Goal: Use online tool/utility: Utilize a website feature to perform a specific function

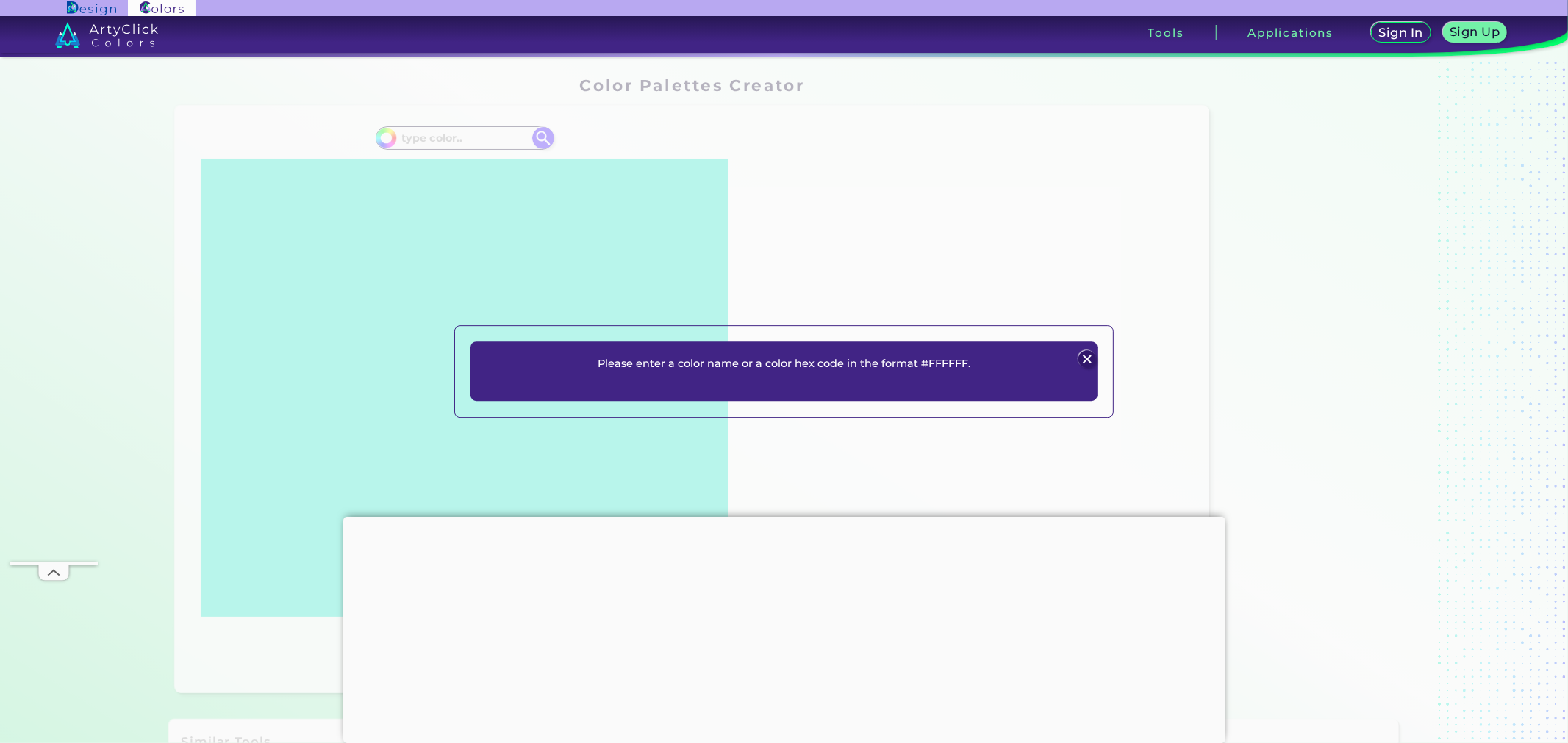
scroll to position [138, 0]
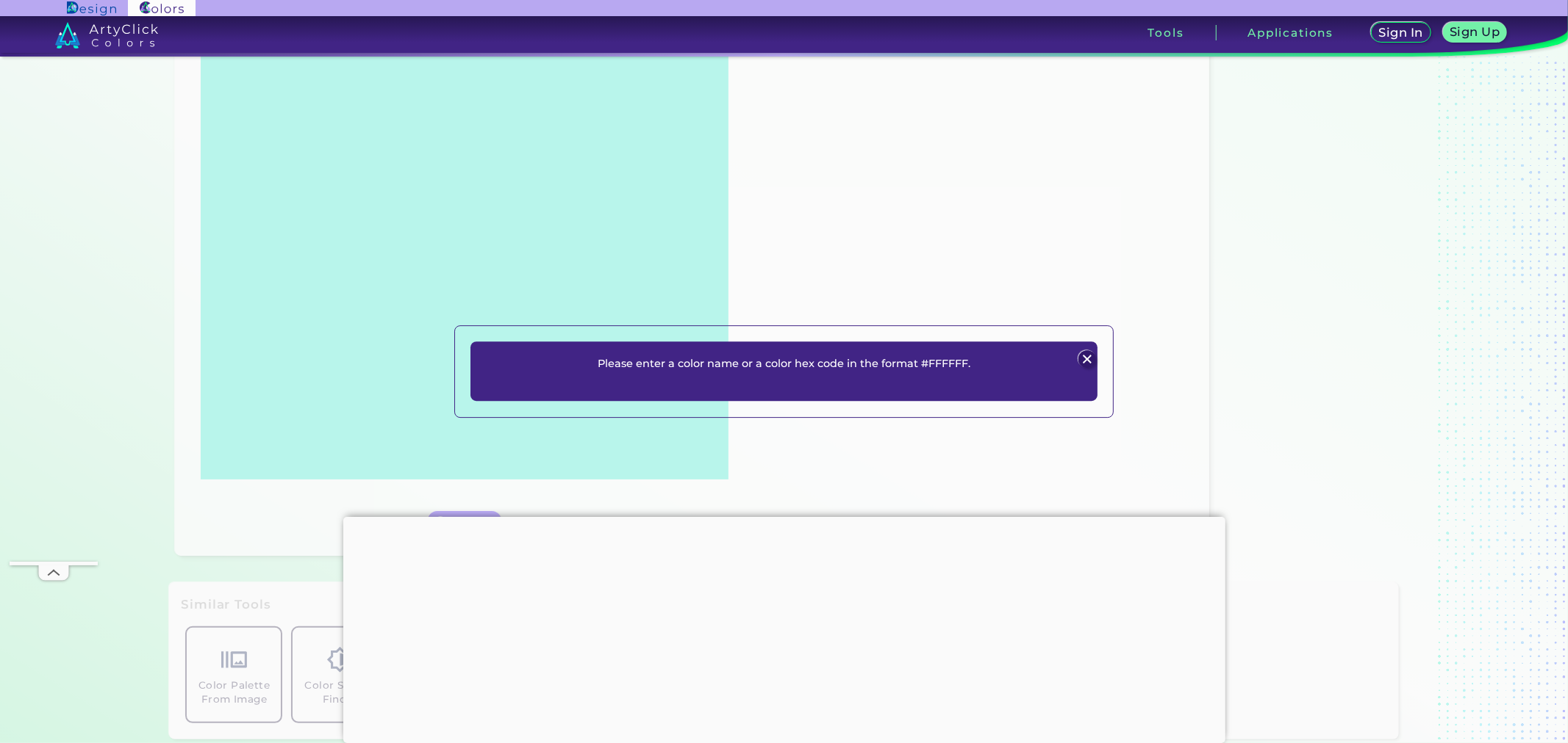
click at [776, 517] on div at bounding box center [784, 517] width 882 height 0
click at [783, 517] on div at bounding box center [784, 517] width 882 height 0
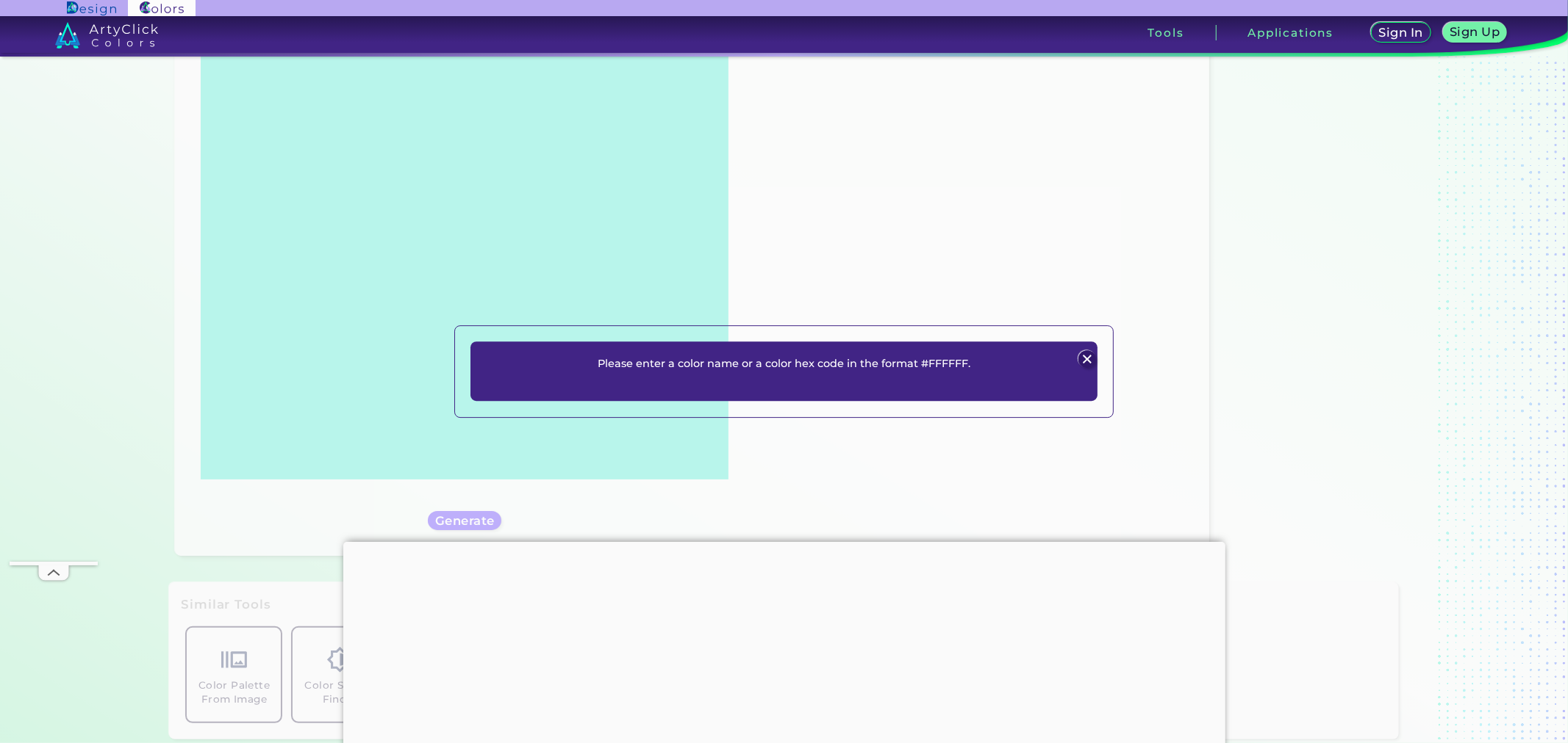
click at [1090, 360] on img at bounding box center [1087, 359] width 18 height 18
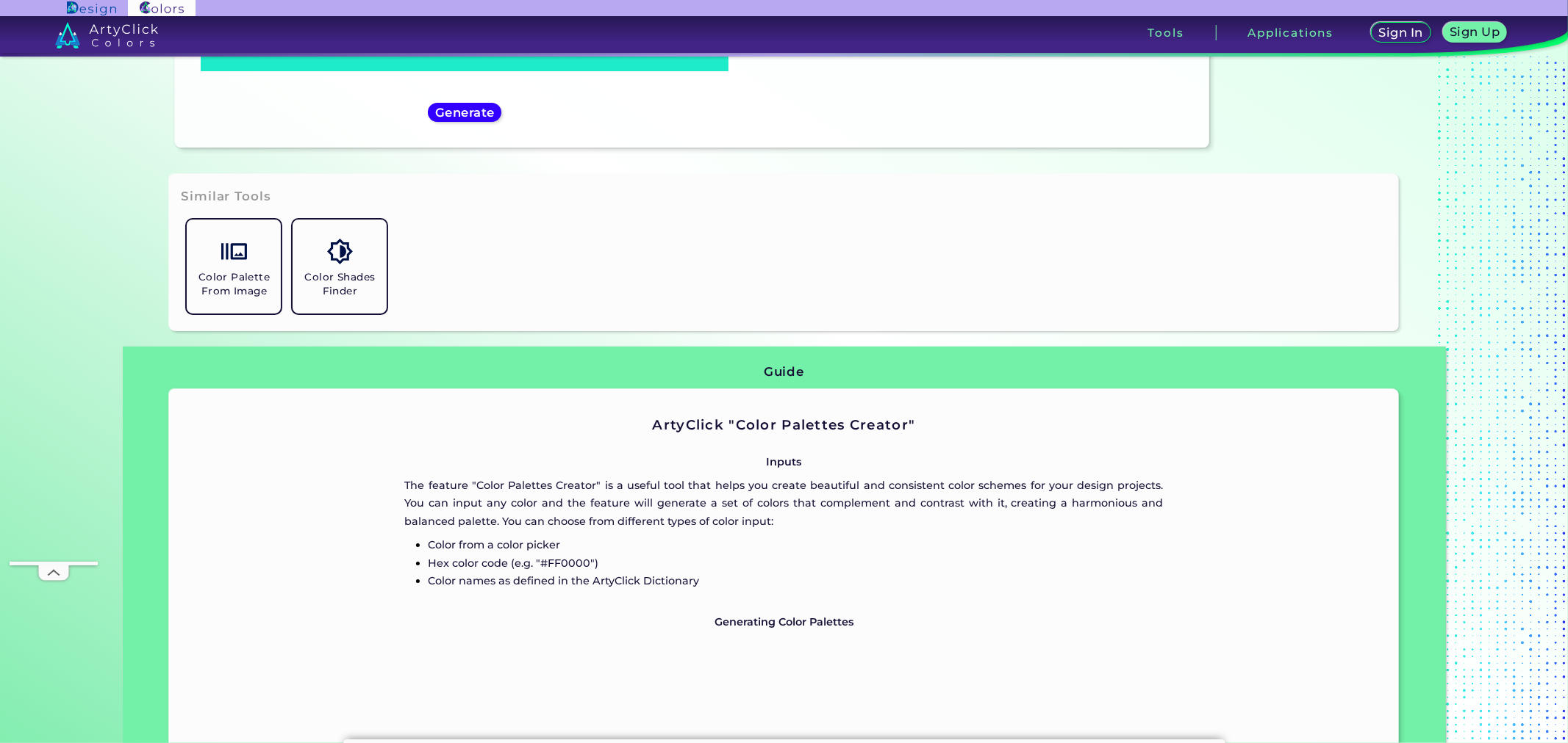
scroll to position [816, 0]
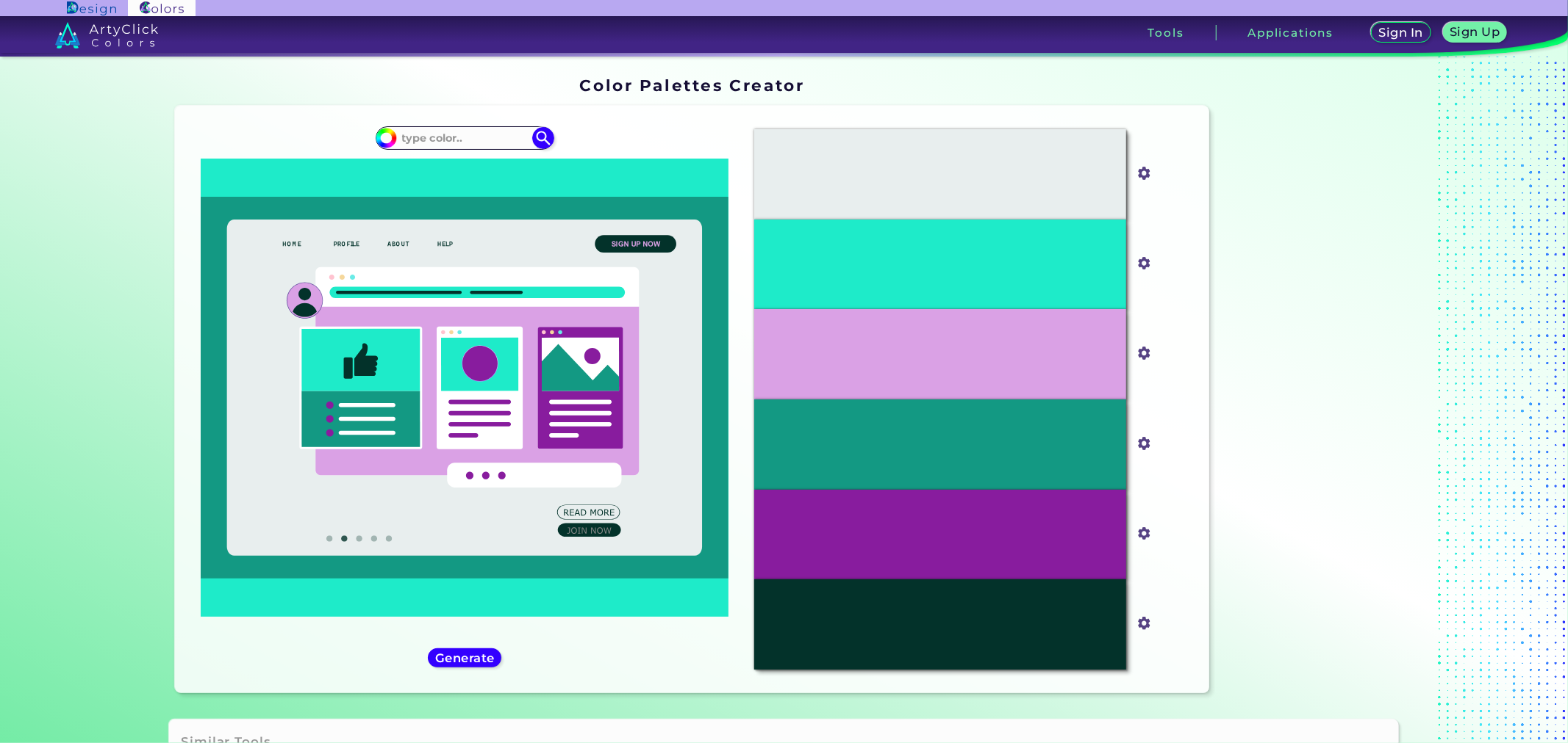
scroll to position [313, 0]
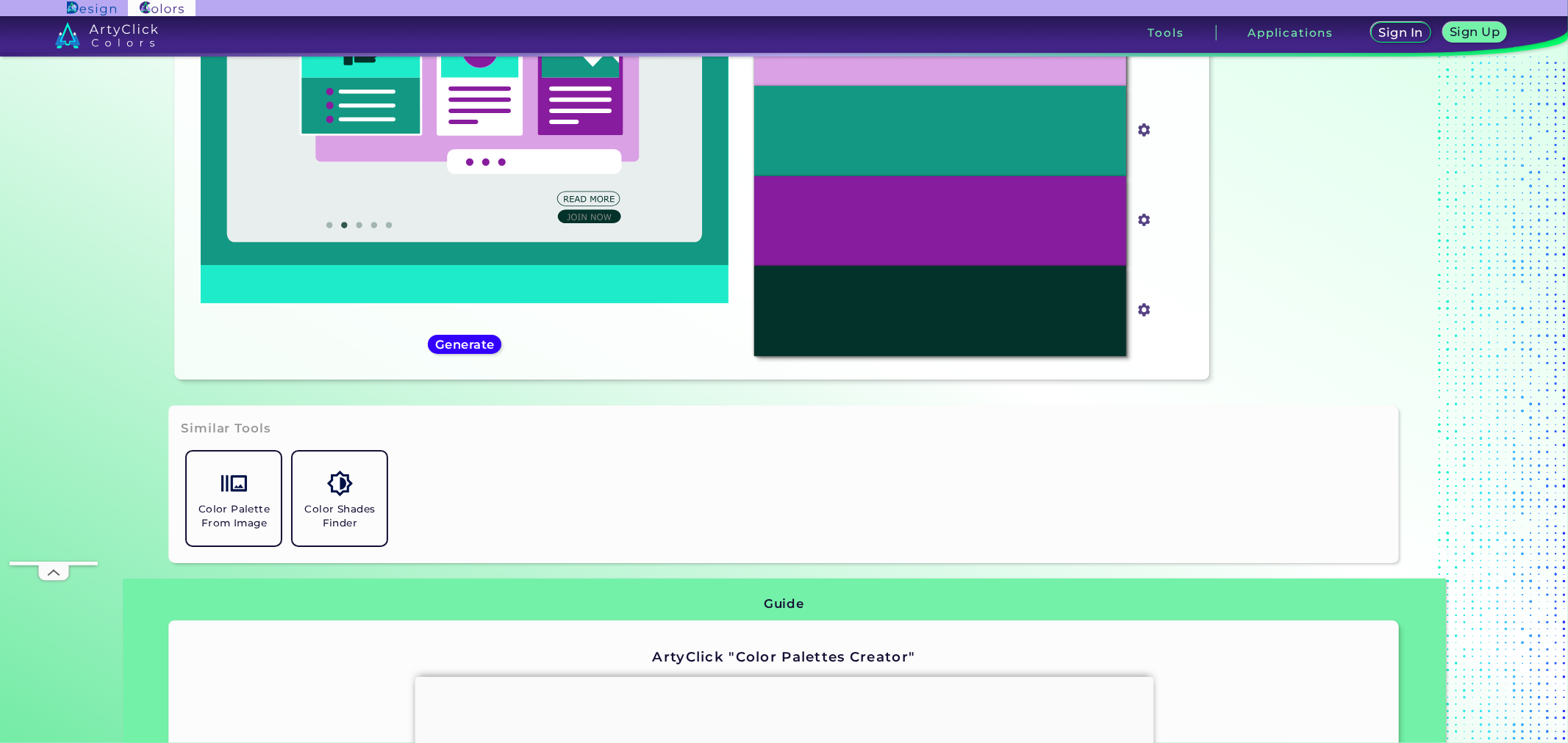
click at [468, 354] on div "#1eebc9" at bounding box center [464, 86] width 556 height 564
click at [475, 342] on h5 "Generate" at bounding box center [464, 344] width 54 height 11
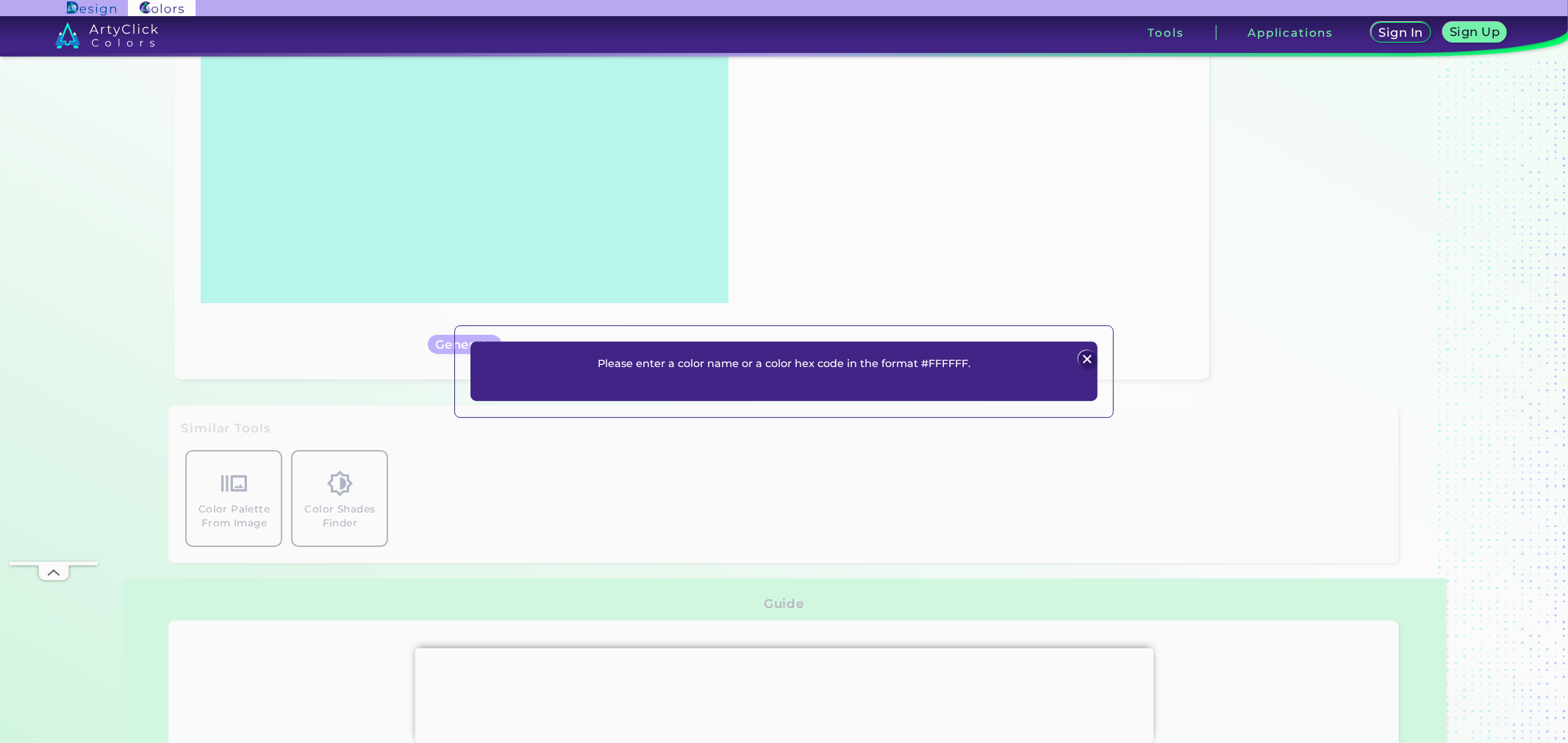
click at [1090, 351] on img at bounding box center [1087, 359] width 18 height 18
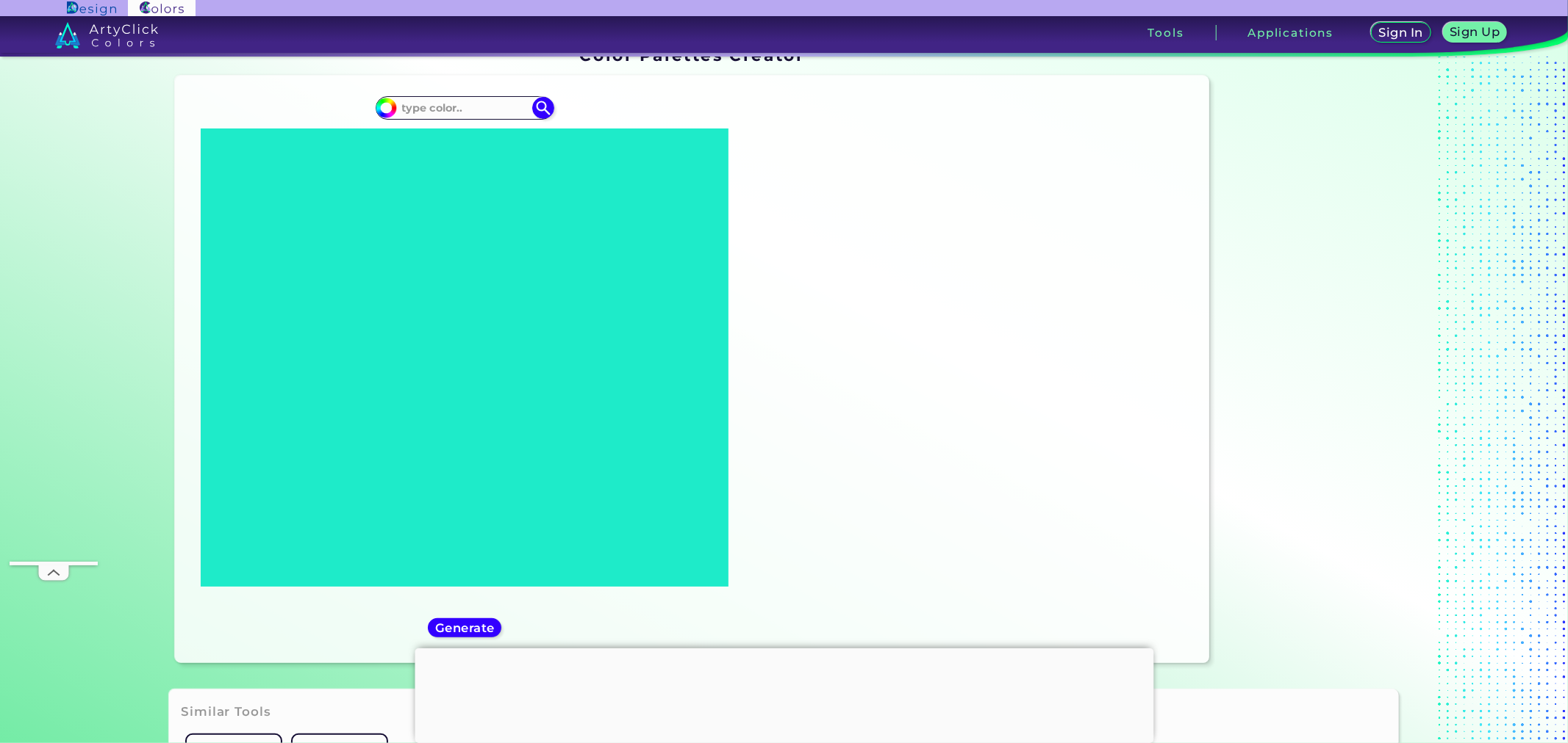
scroll to position [0, 0]
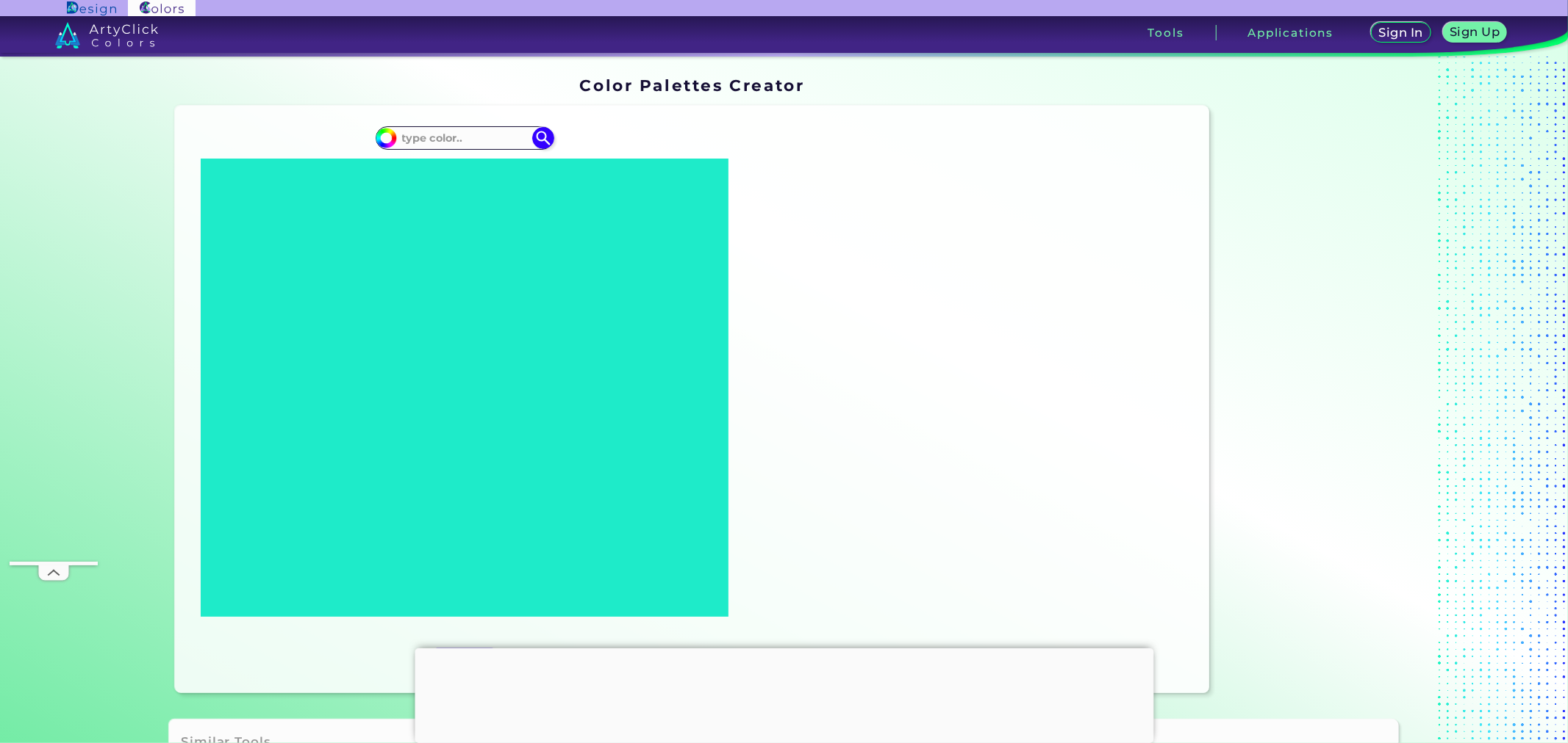
click at [484, 138] on input at bounding box center [465, 138] width 137 height 20
paste input "0F4D92"
click at [515, 131] on input "0F4D92" at bounding box center [465, 138] width 137 height 20
type input "0F4D92"
click at [534, 137] on img at bounding box center [543, 138] width 22 height 22
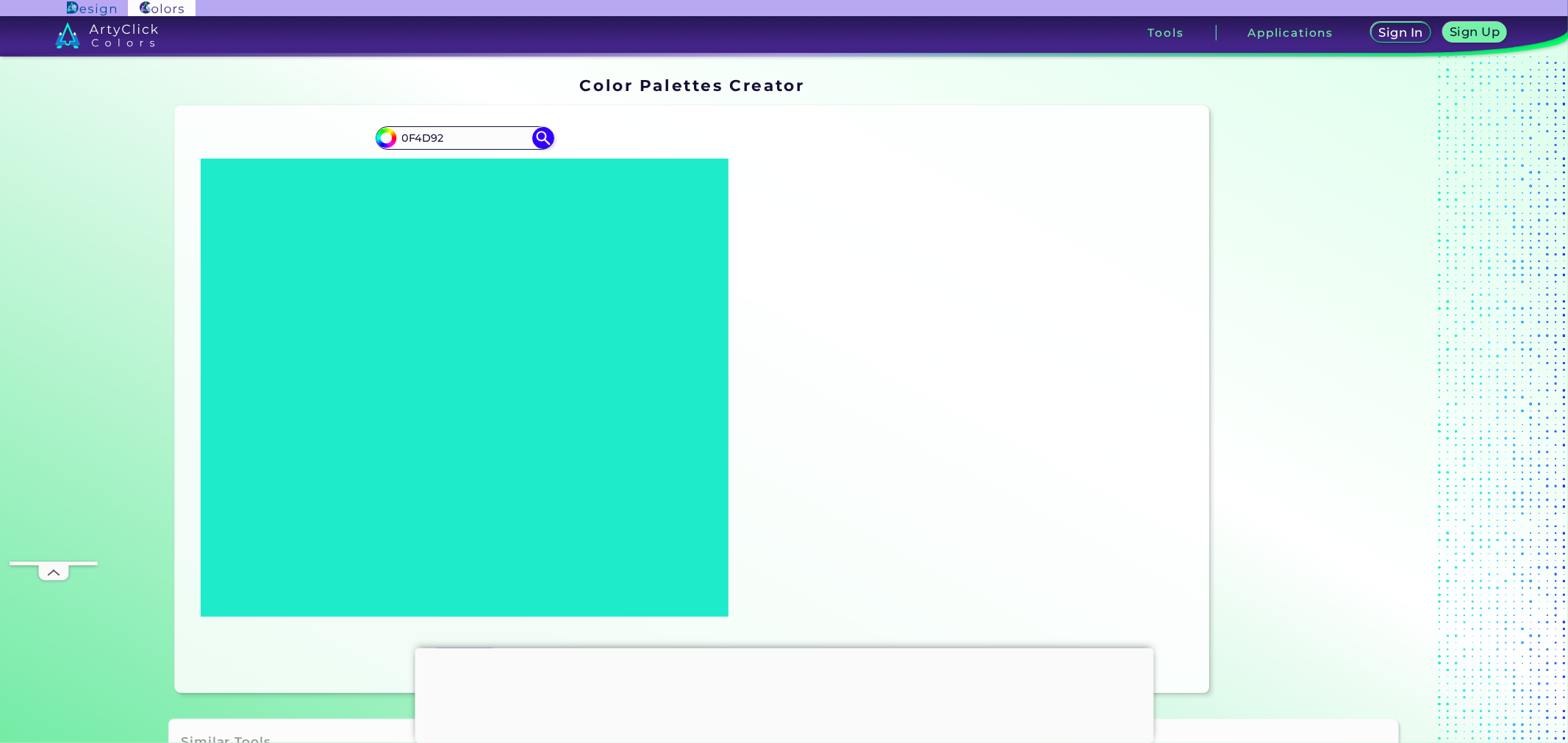
type input "#000000"
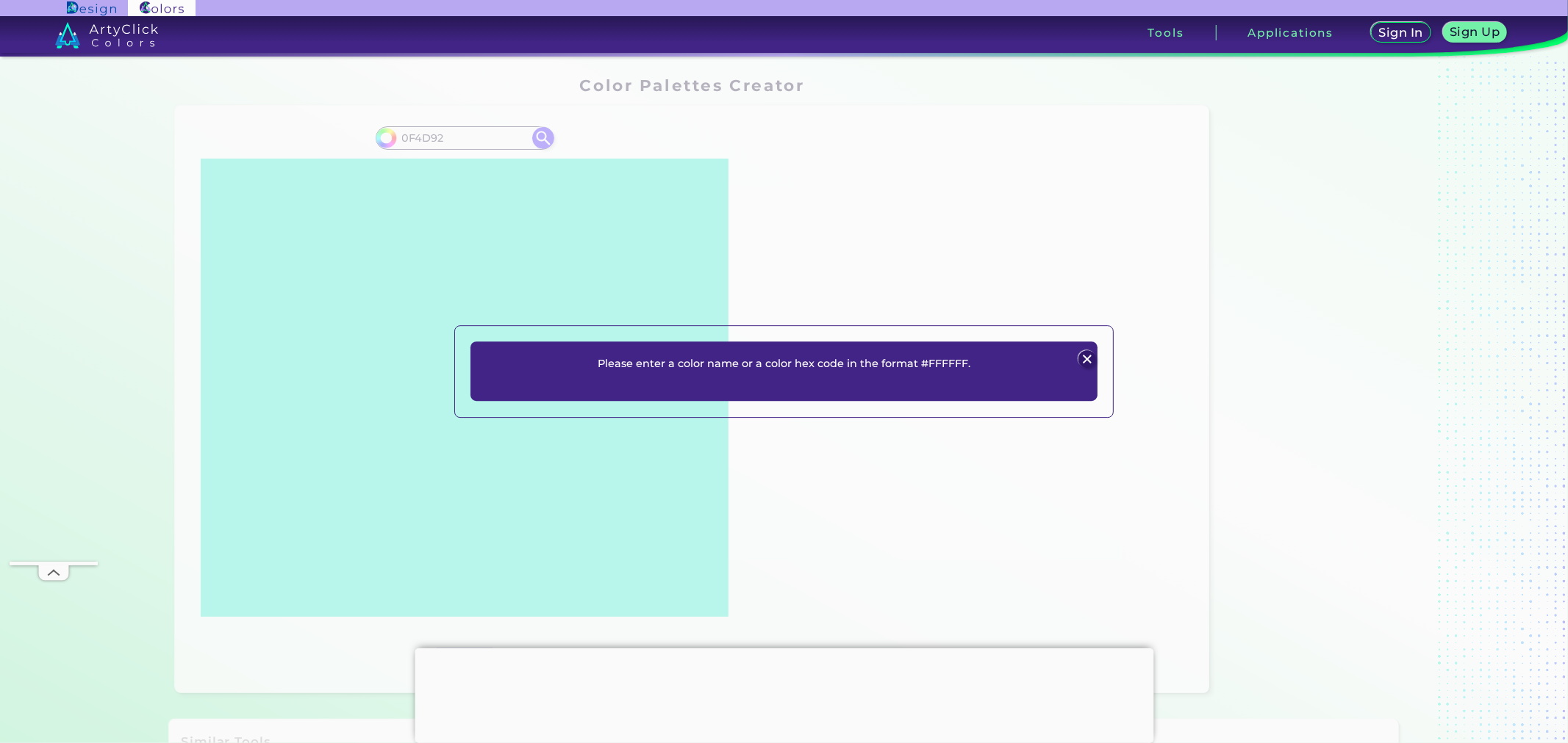
click at [1093, 355] on img at bounding box center [1087, 359] width 18 height 18
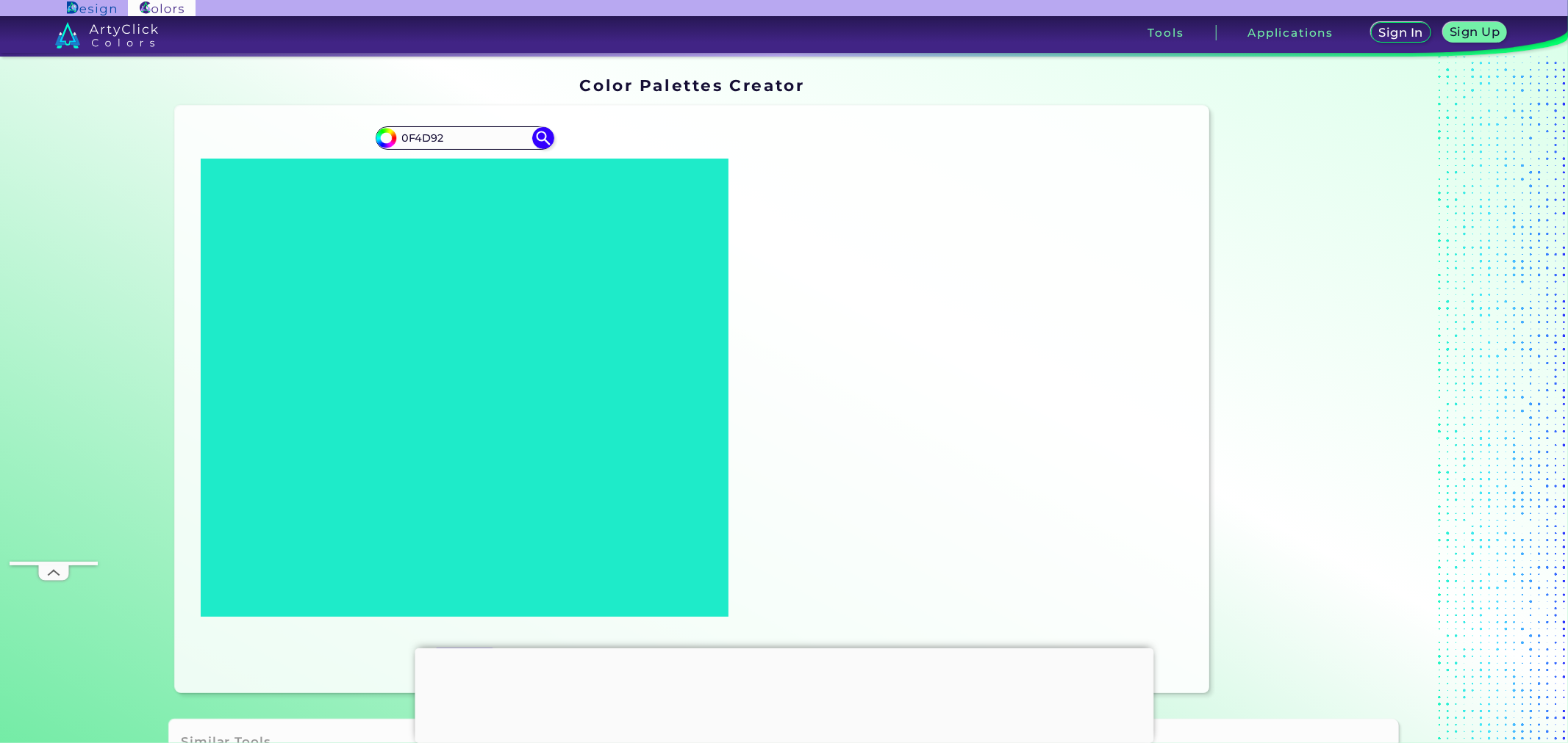
drag, startPoint x: 398, startPoint y: 141, endPoint x: 450, endPoint y: 152, distance: 53.2
click at [398, 141] on input "0F4D92" at bounding box center [465, 138] width 137 height 20
type input "#0F4D92"
type input "#0f4d92"
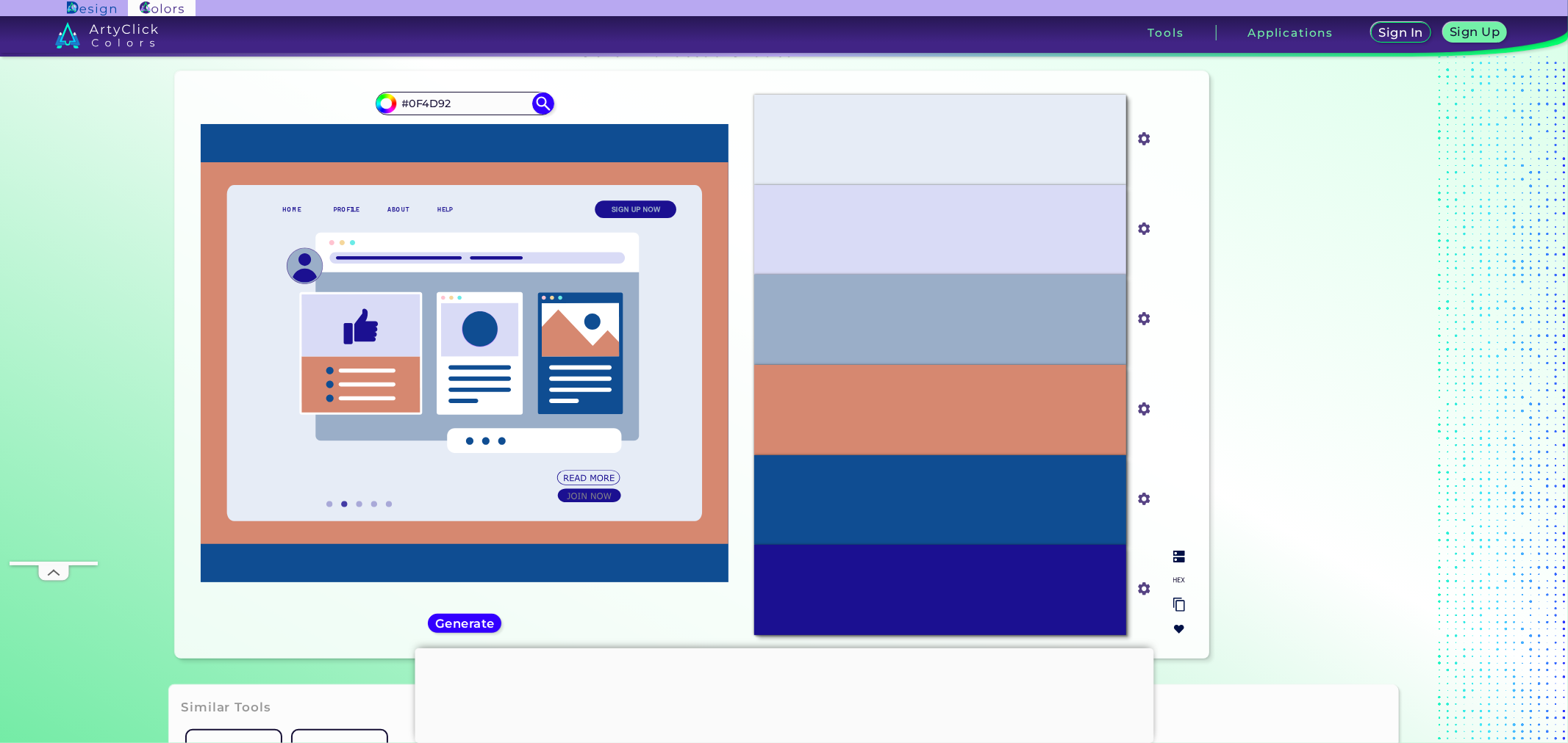
scroll to position [55, 0]
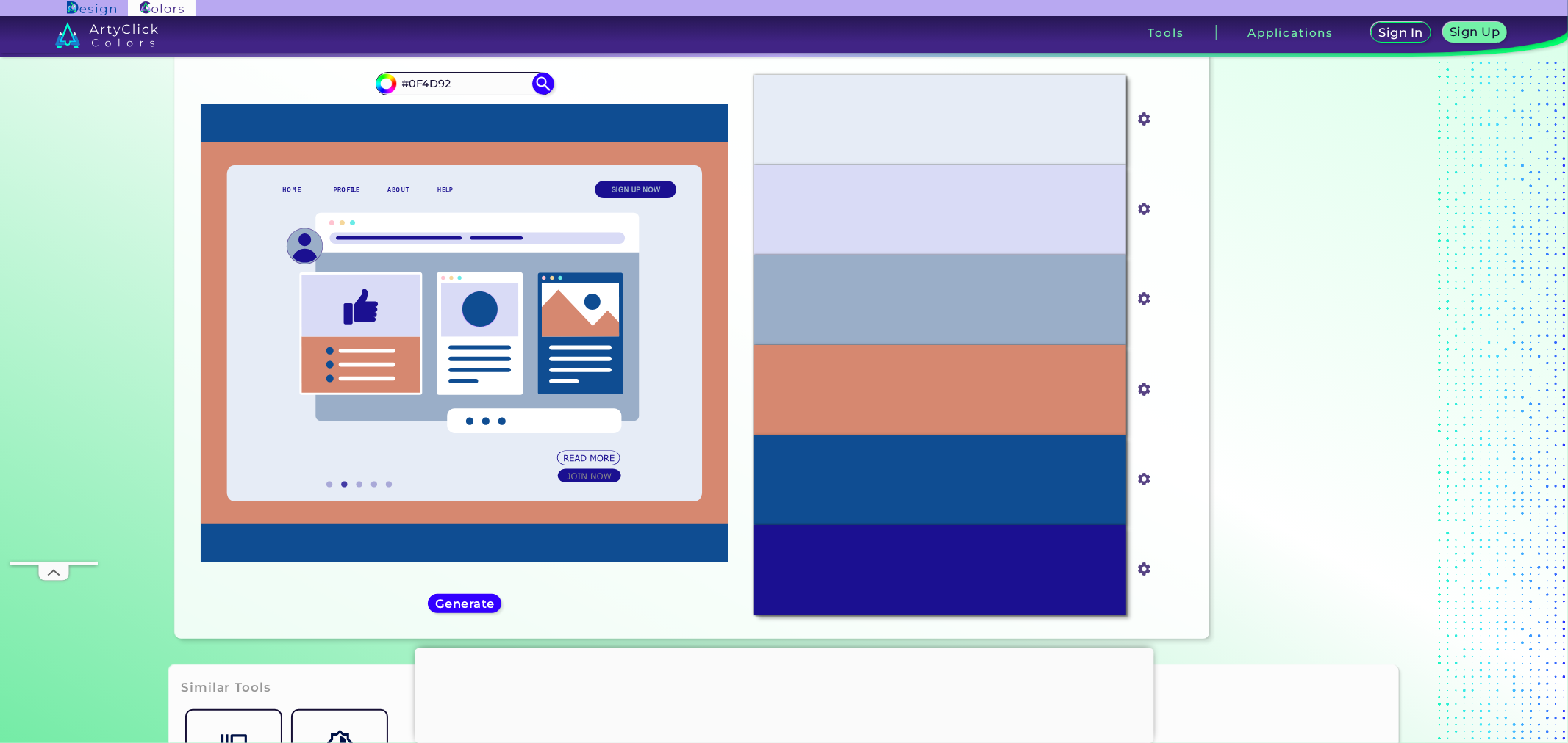
click at [487, 606] on h5 "Generate" at bounding box center [464, 602] width 54 height 11
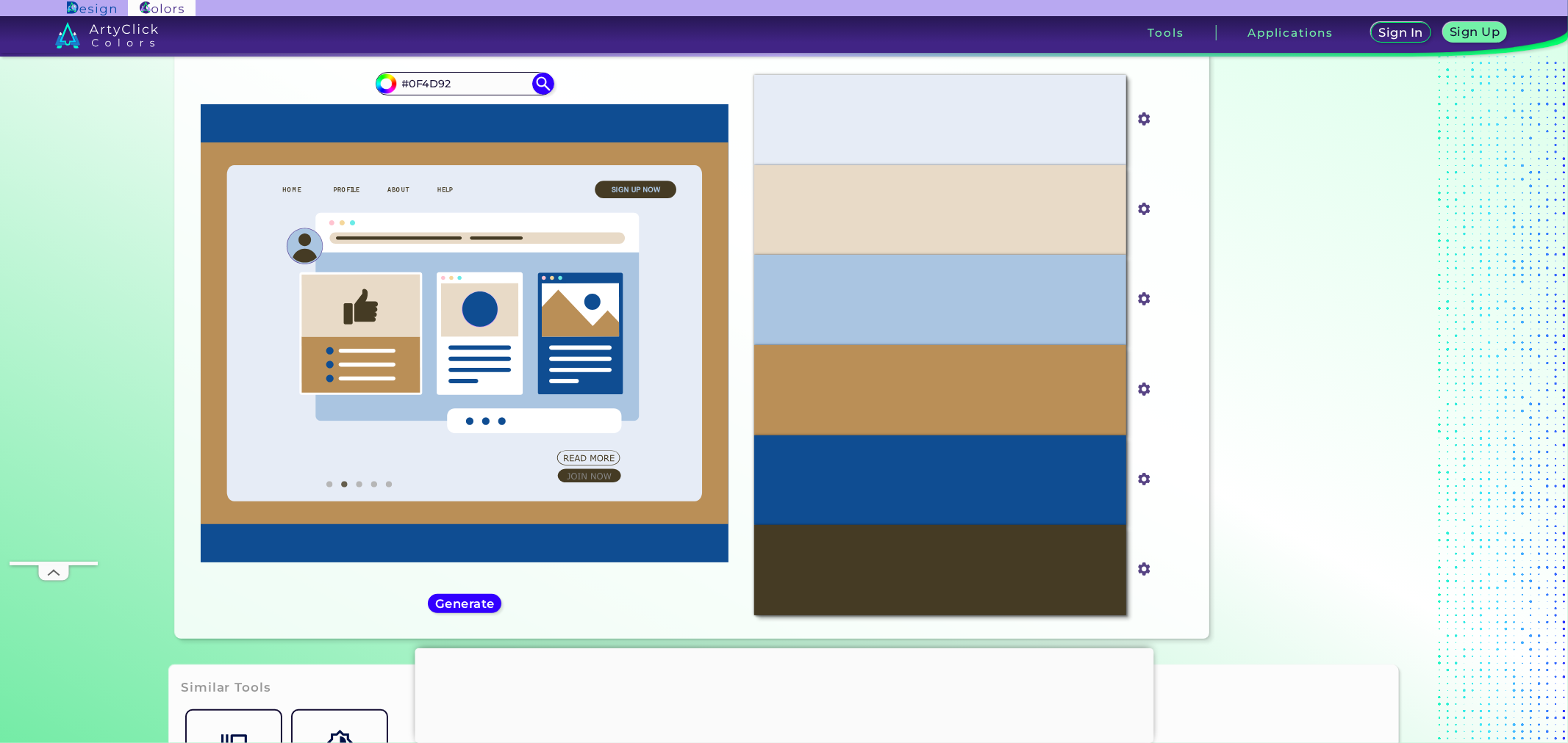
click at [446, 599] on h5 "Generate" at bounding box center [464, 602] width 54 height 11
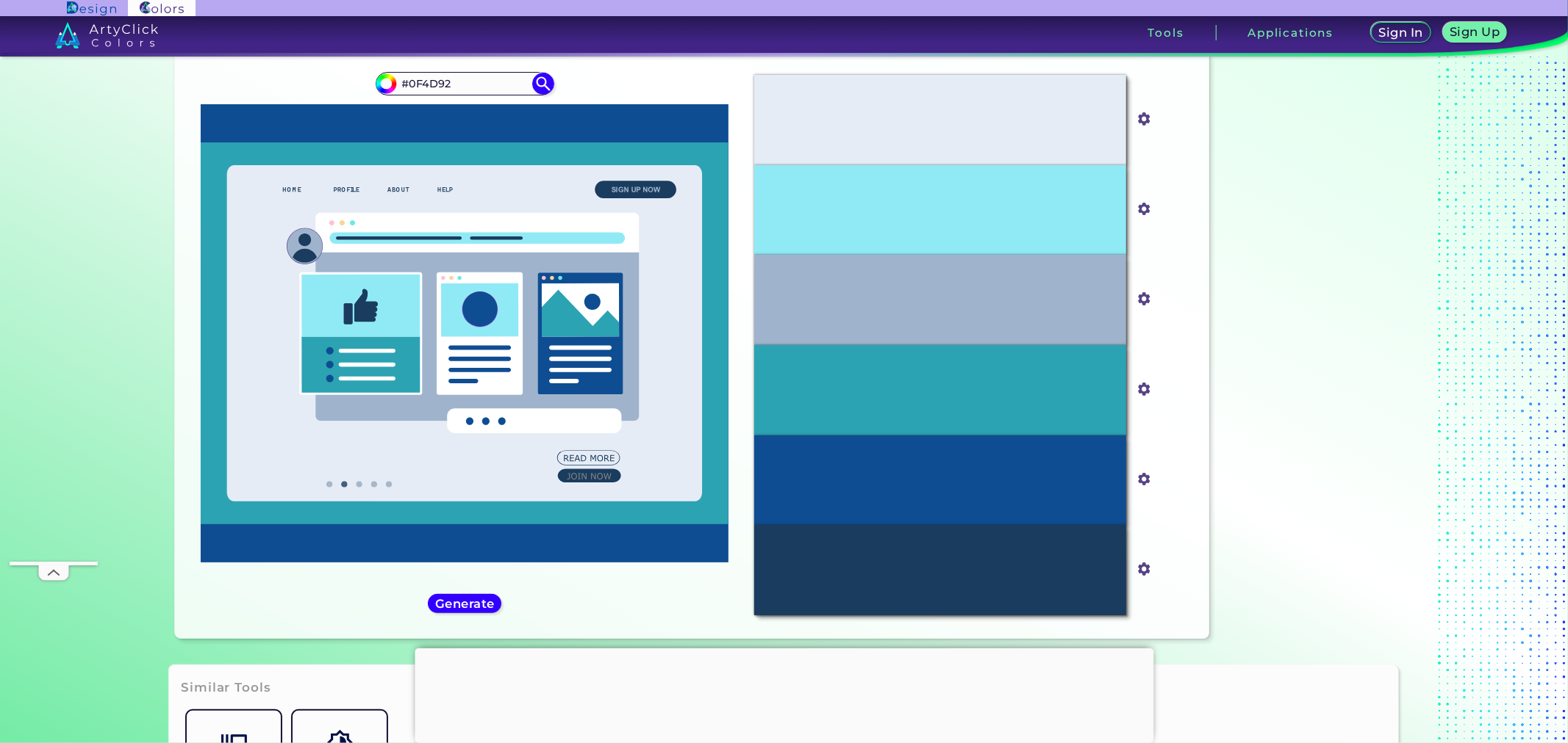
click at [480, 598] on h5 "Generate" at bounding box center [464, 602] width 54 height 11
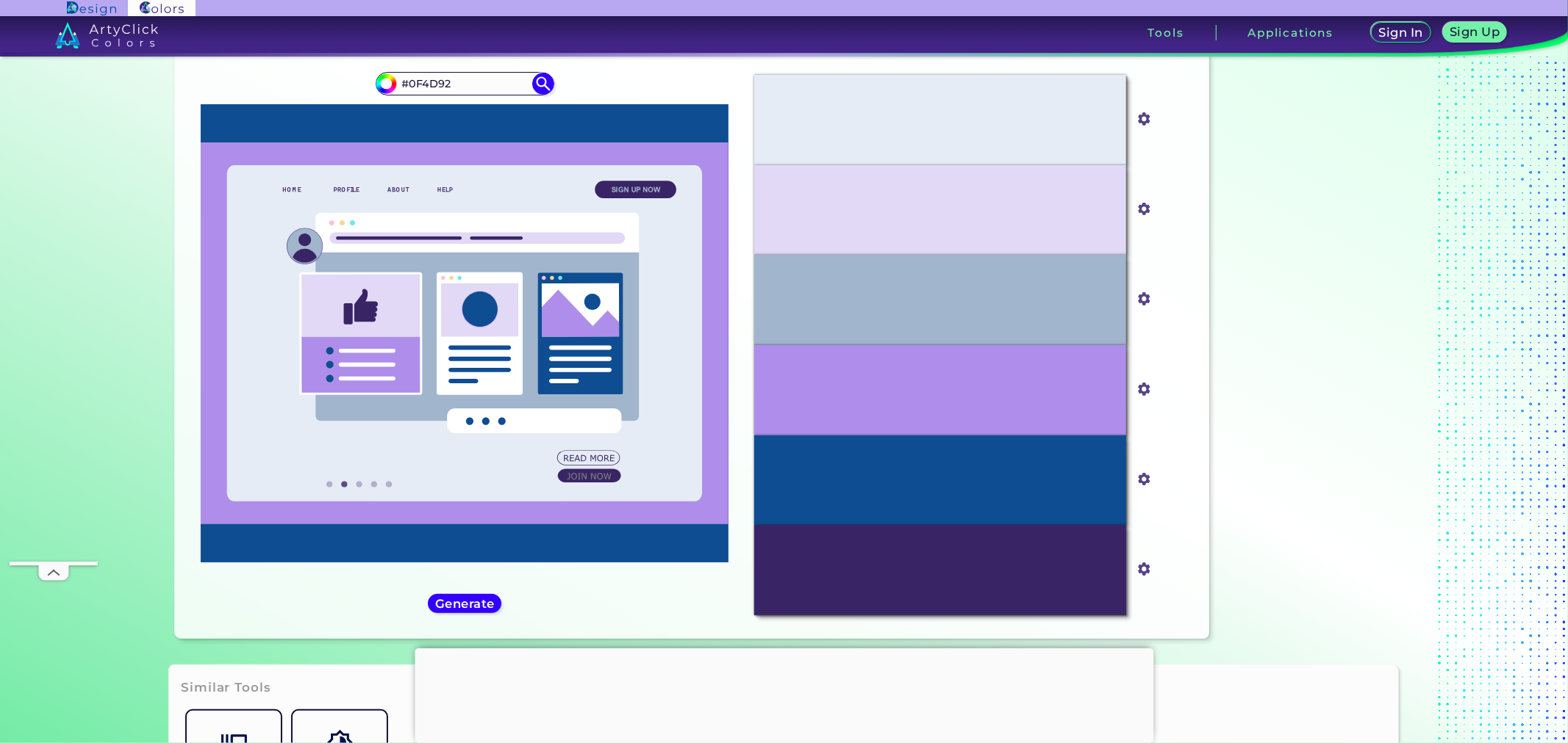
click at [480, 598] on h5 "Generate" at bounding box center [465, 602] width 55 height 11
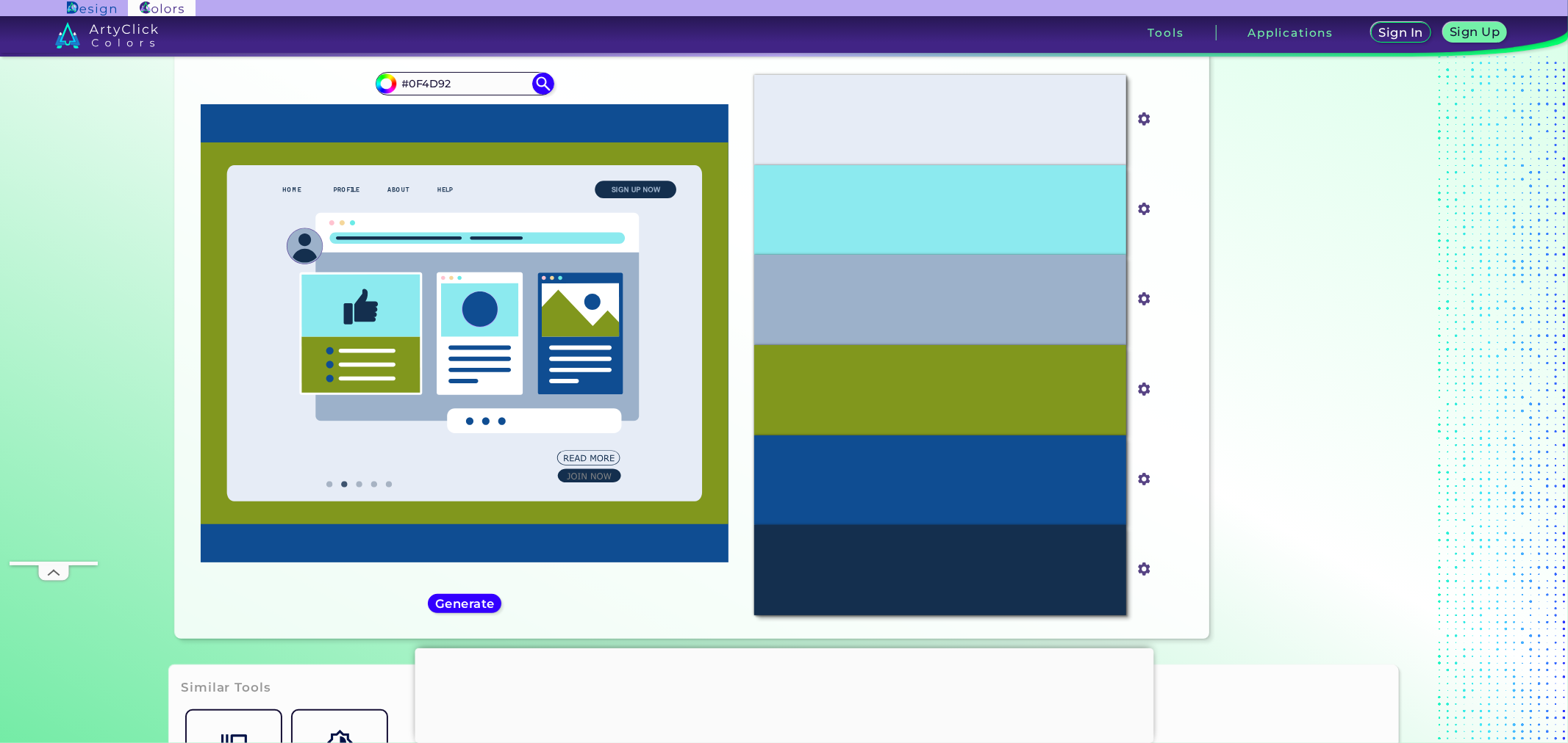
click at [480, 598] on h5 "Generate" at bounding box center [465, 602] width 55 height 11
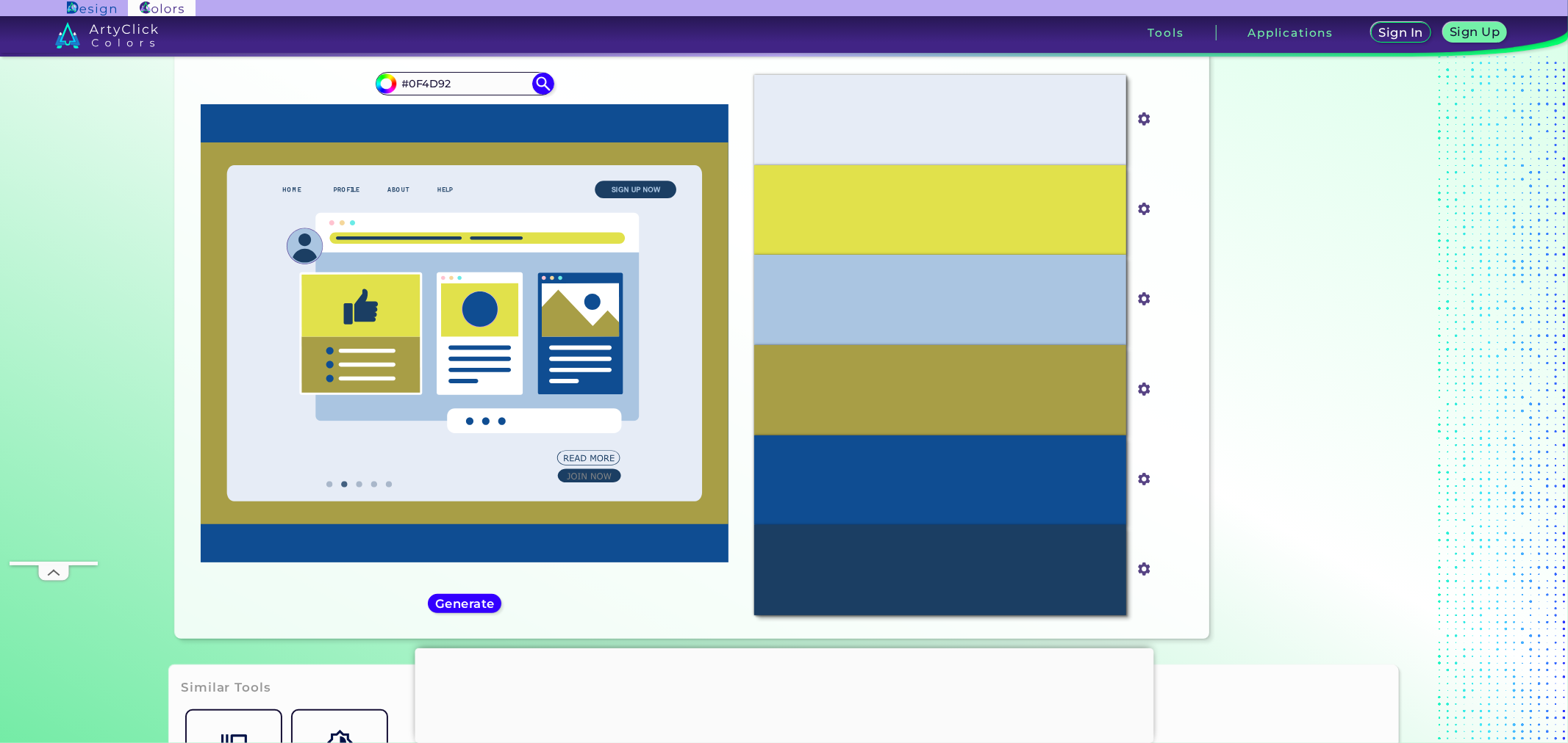
click at [480, 598] on h5 "Generate" at bounding box center [465, 602] width 55 height 11
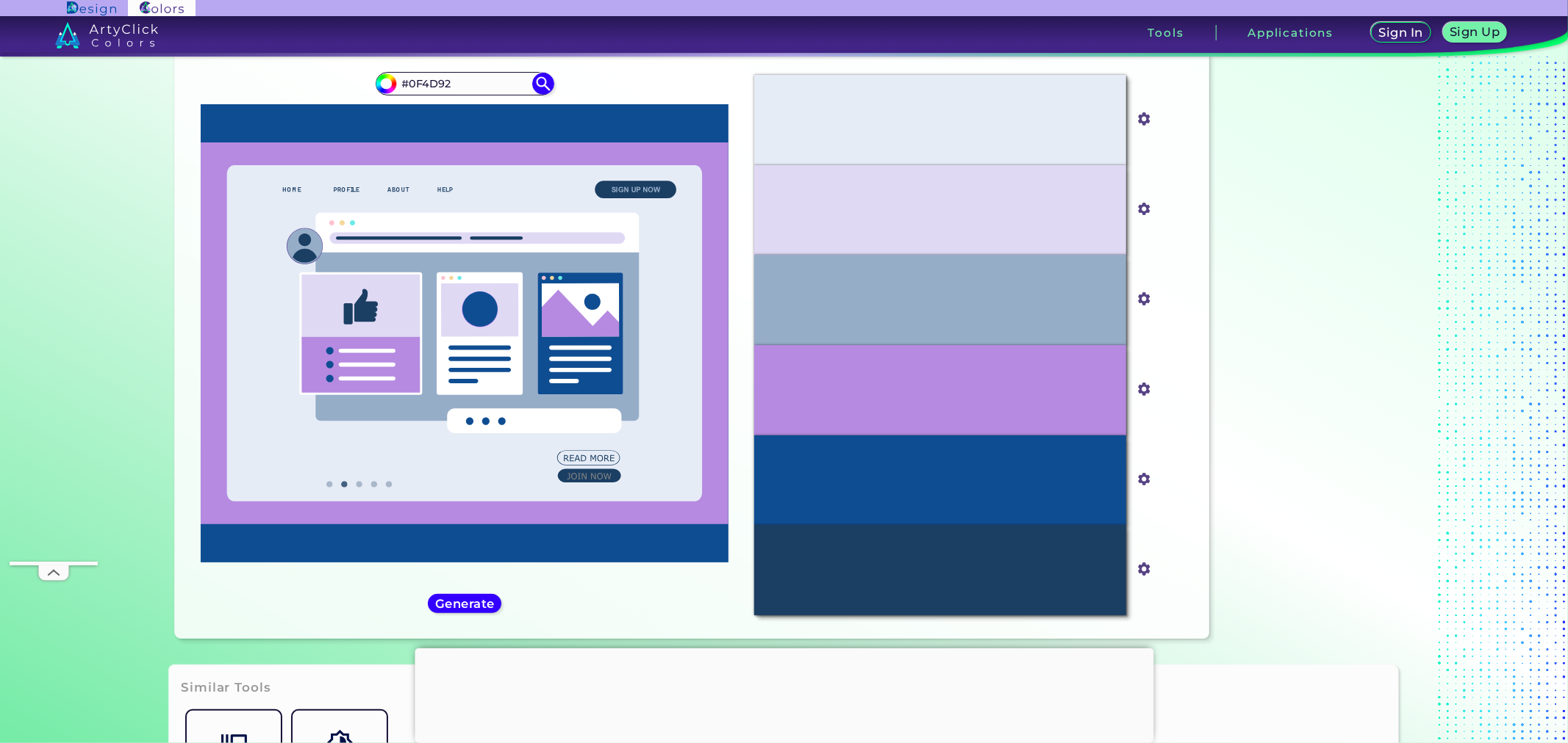
click at [480, 598] on h5 "Generate" at bounding box center [464, 602] width 56 height 11
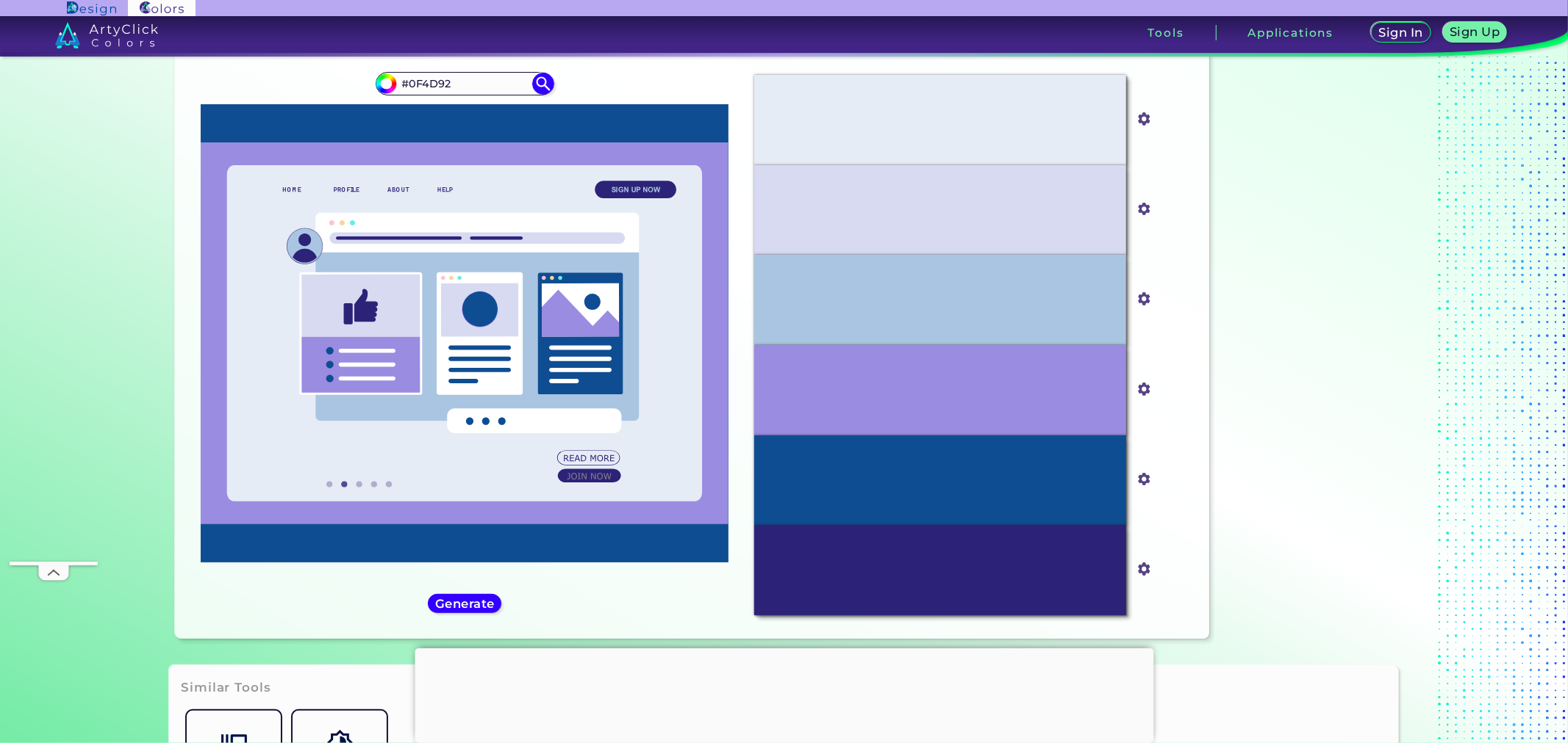
click at [480, 598] on h5 "Generate" at bounding box center [464, 603] width 58 height 12
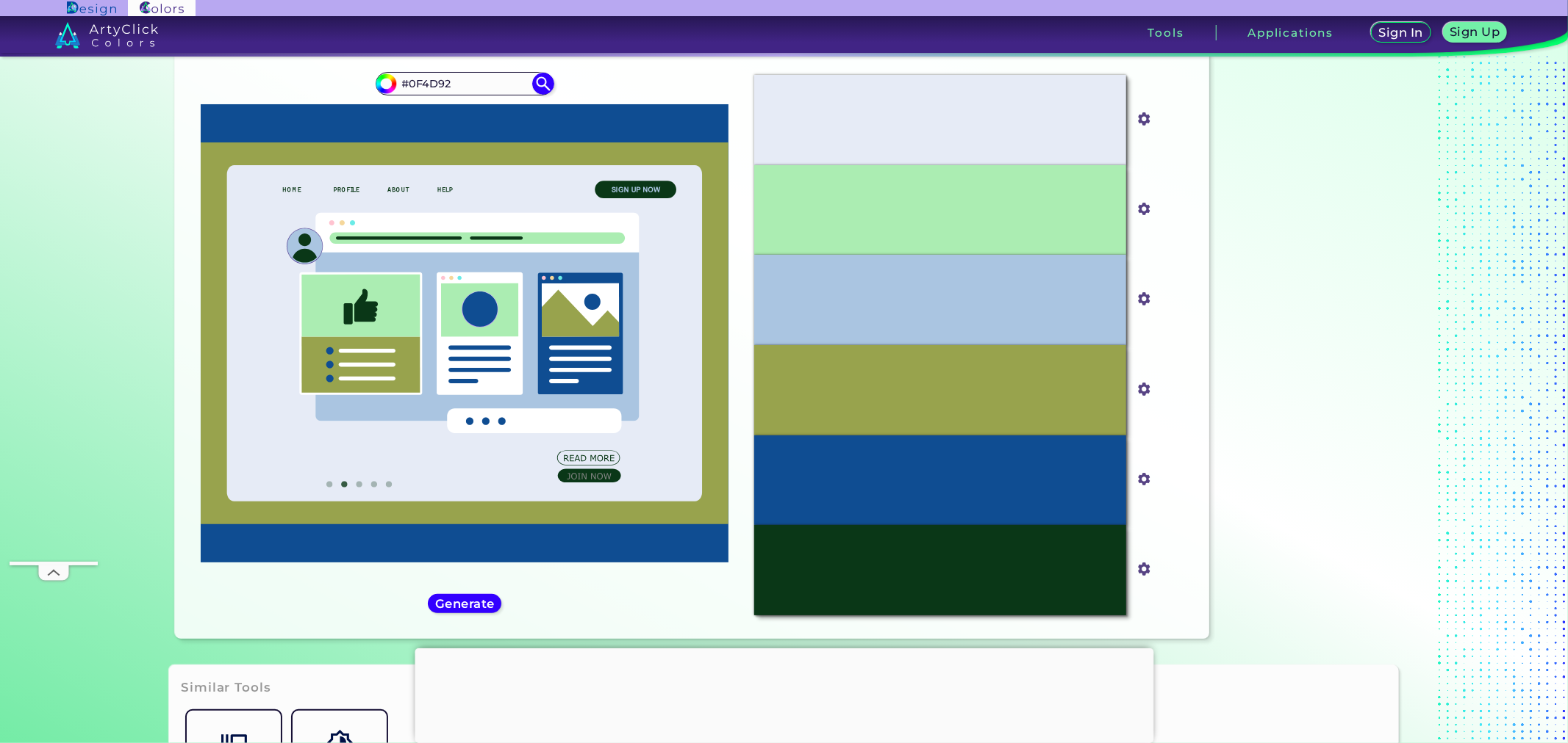
click at [480, 598] on h5 "Generate" at bounding box center [464, 602] width 54 height 11
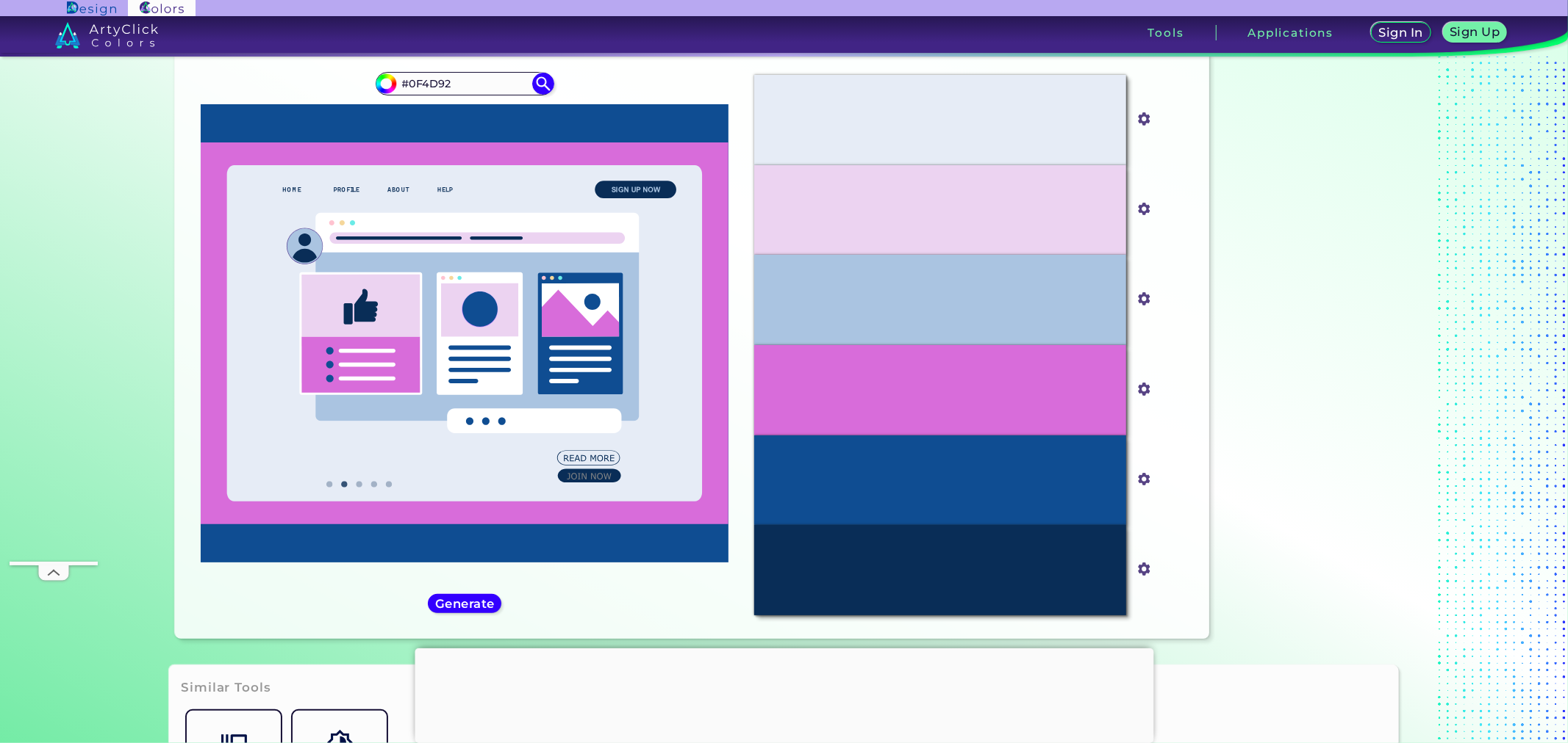
click at [480, 598] on h5 "Generate" at bounding box center [465, 602] width 55 height 11
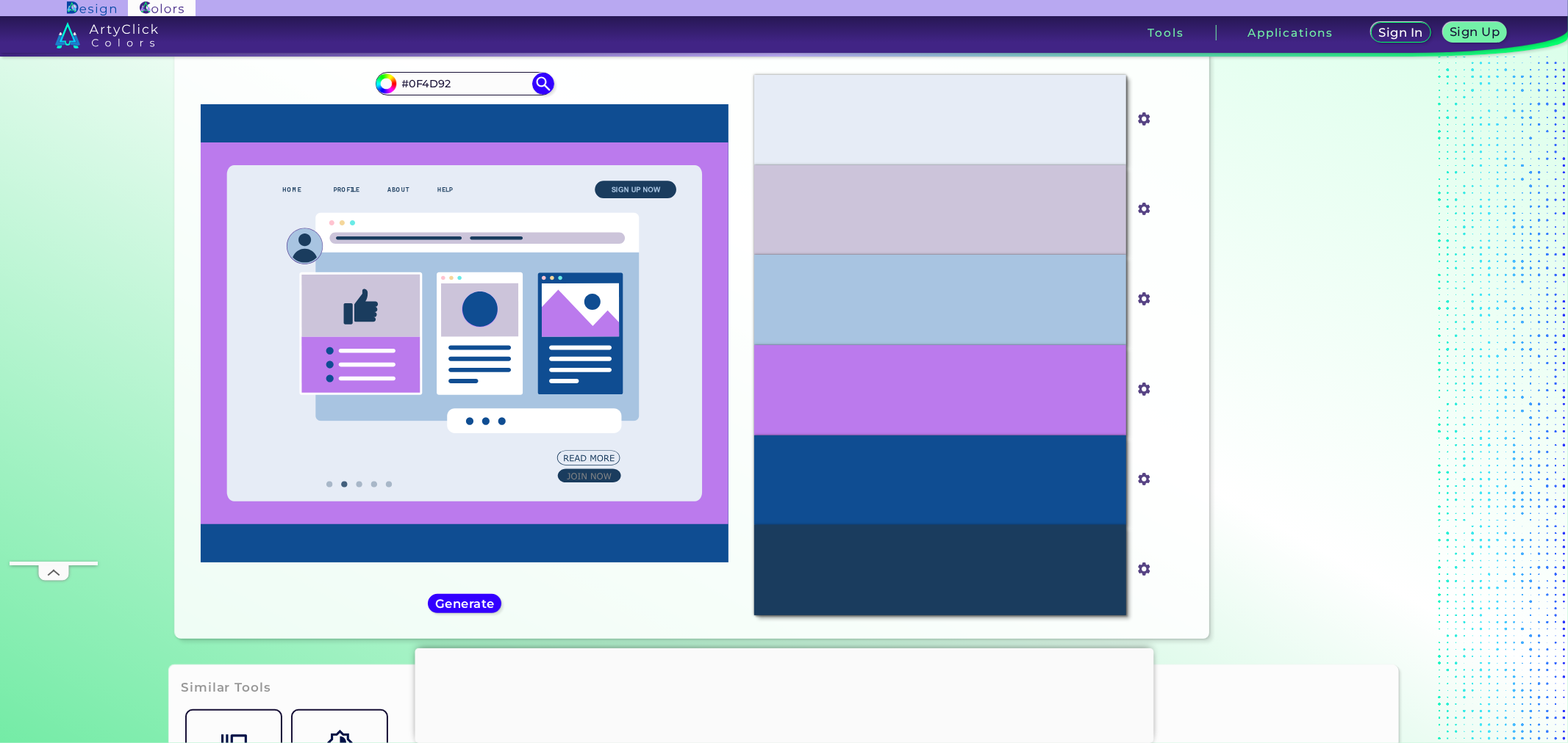
click at [480, 598] on h5 "Generate" at bounding box center [465, 603] width 57 height 12
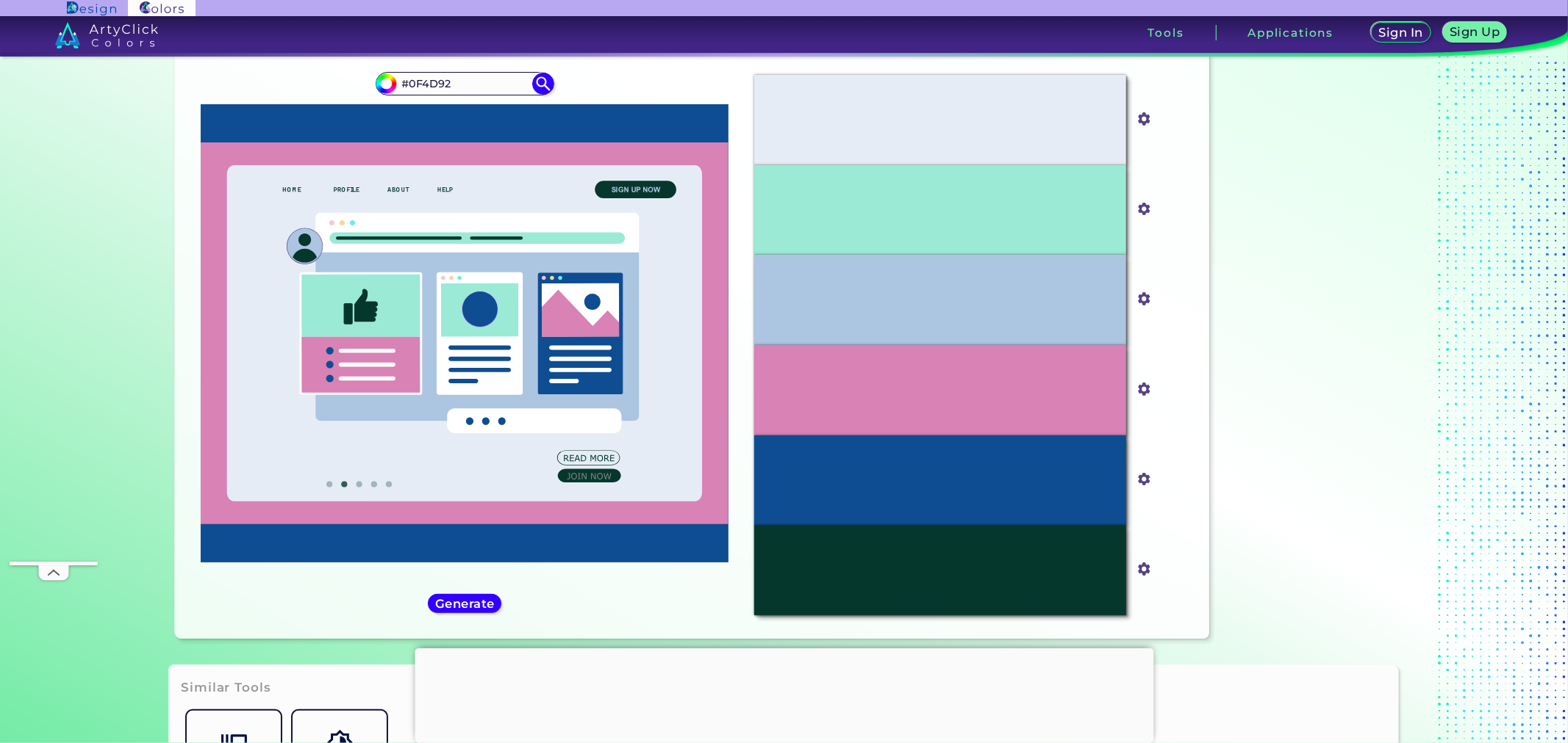
click at [480, 598] on h5 "Generate" at bounding box center [465, 602] width 55 height 11
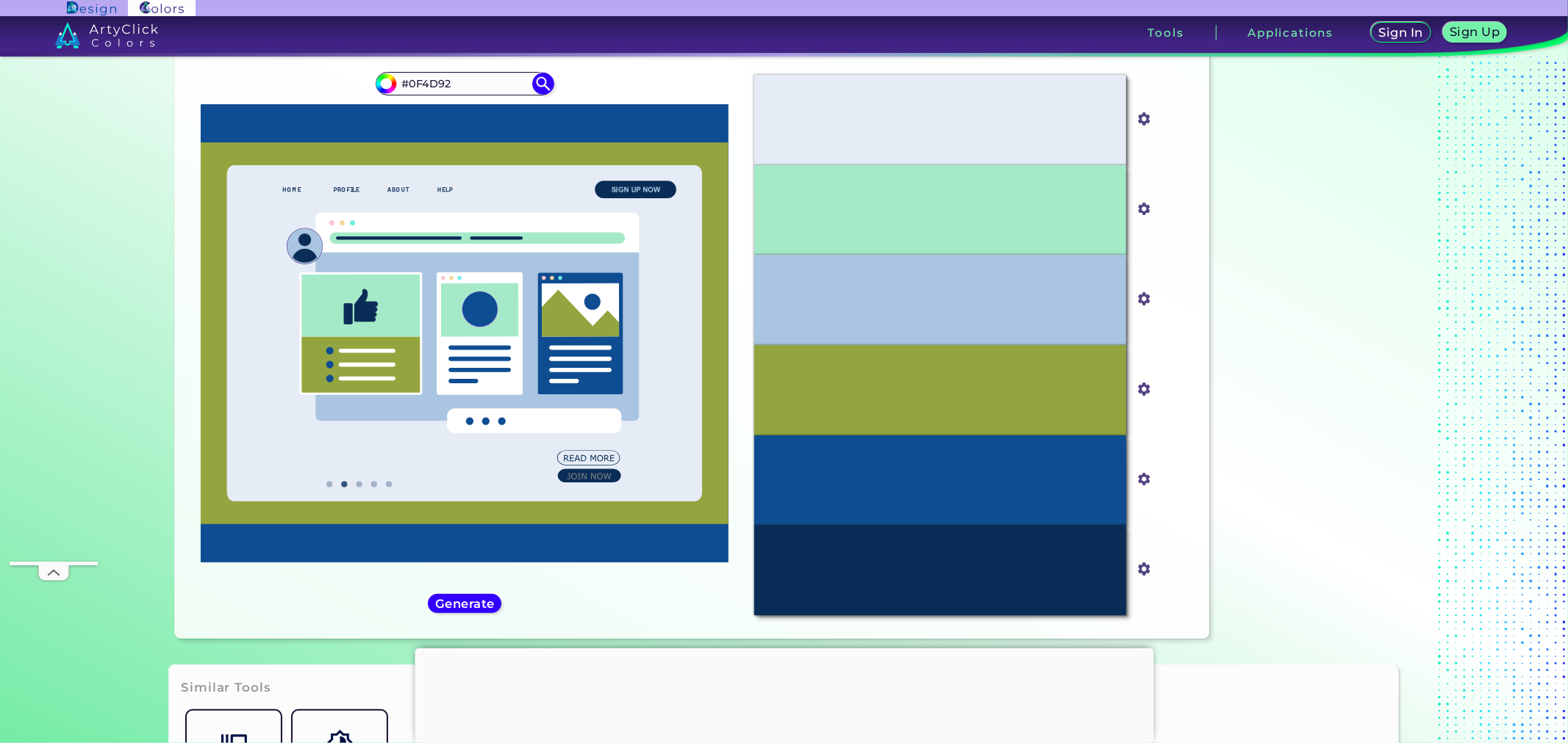
click at [480, 598] on h5 "Generate" at bounding box center [465, 602] width 56 height 11
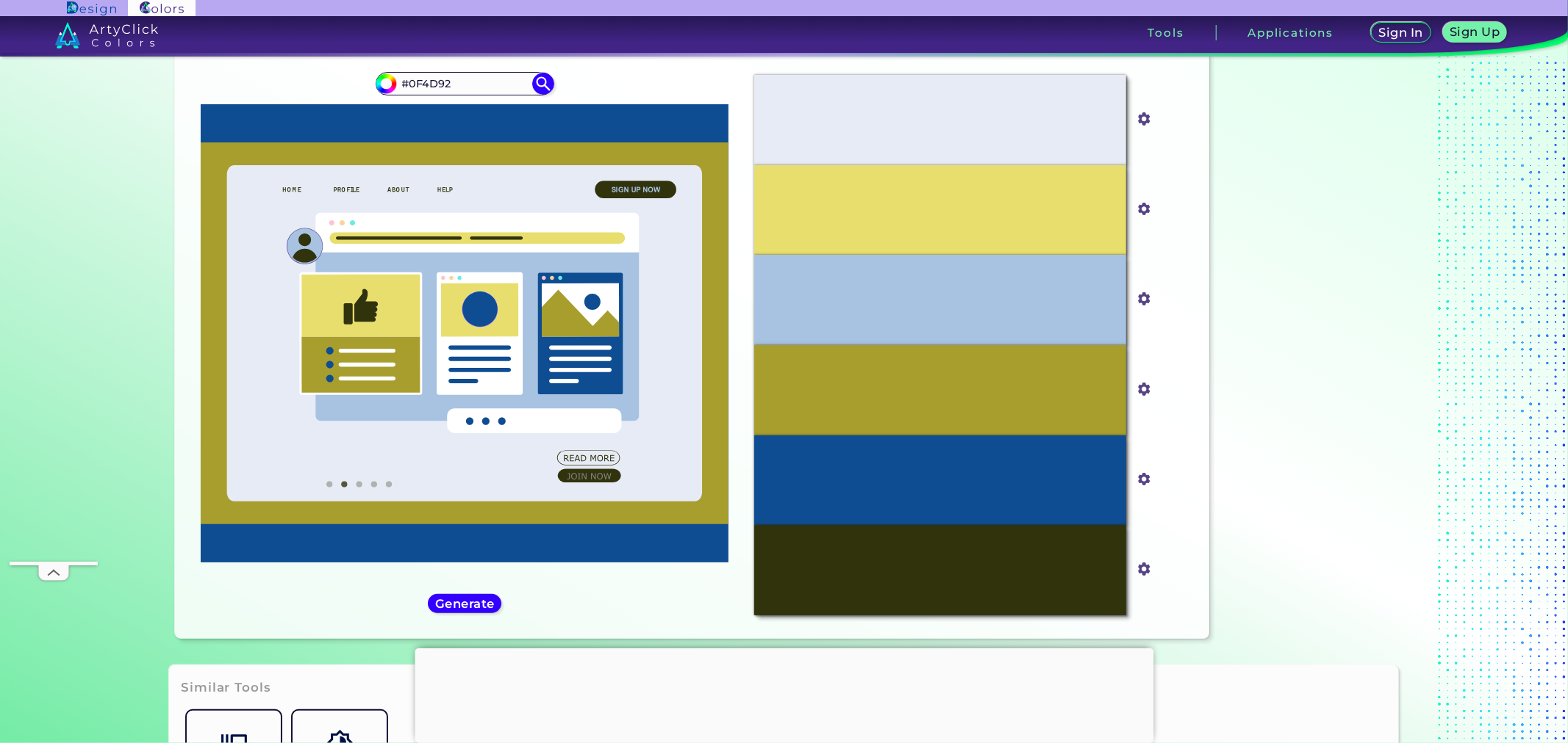
click at [480, 598] on h5 "Generate" at bounding box center [465, 602] width 55 height 11
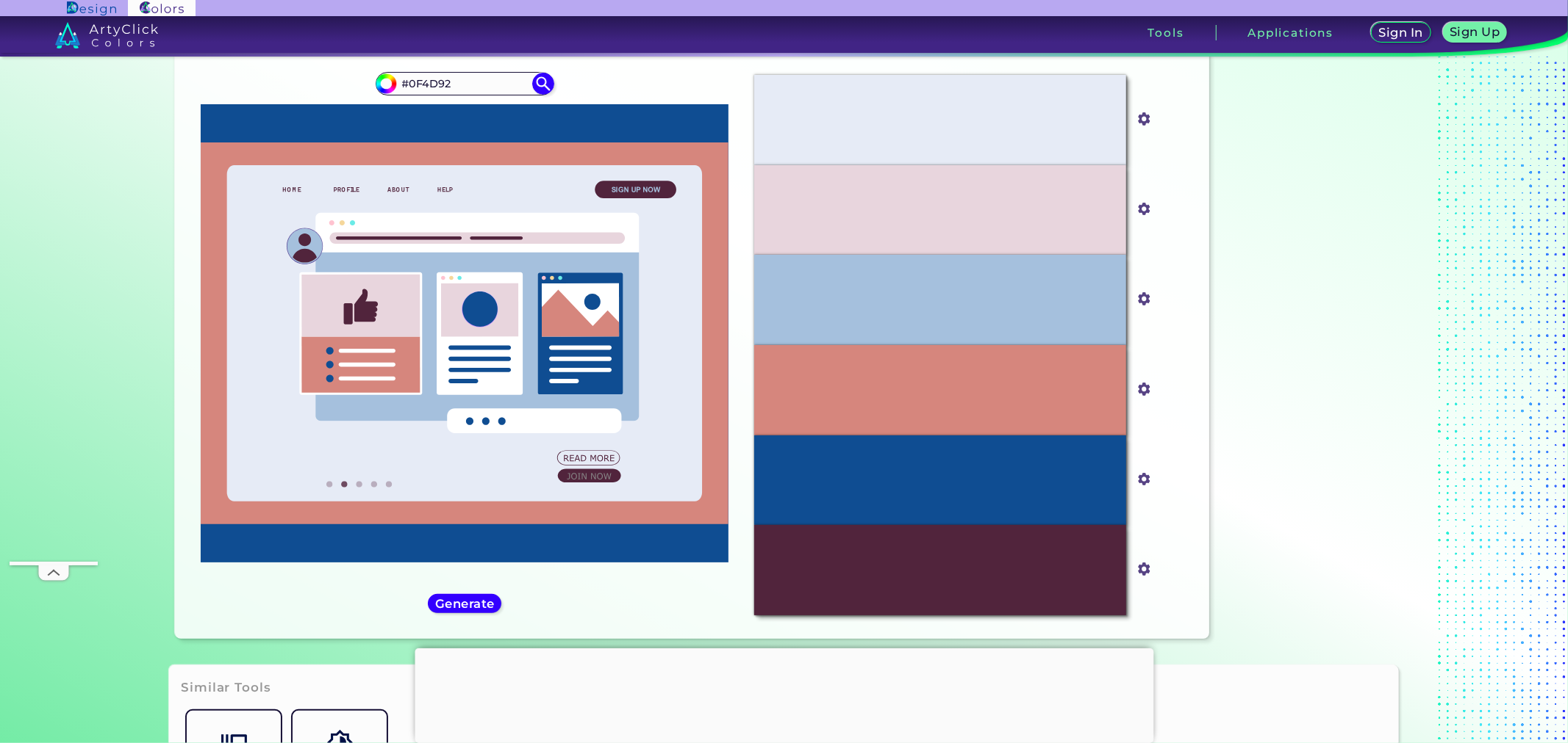
click at [480, 598] on h5 "Generate" at bounding box center [465, 602] width 55 height 11
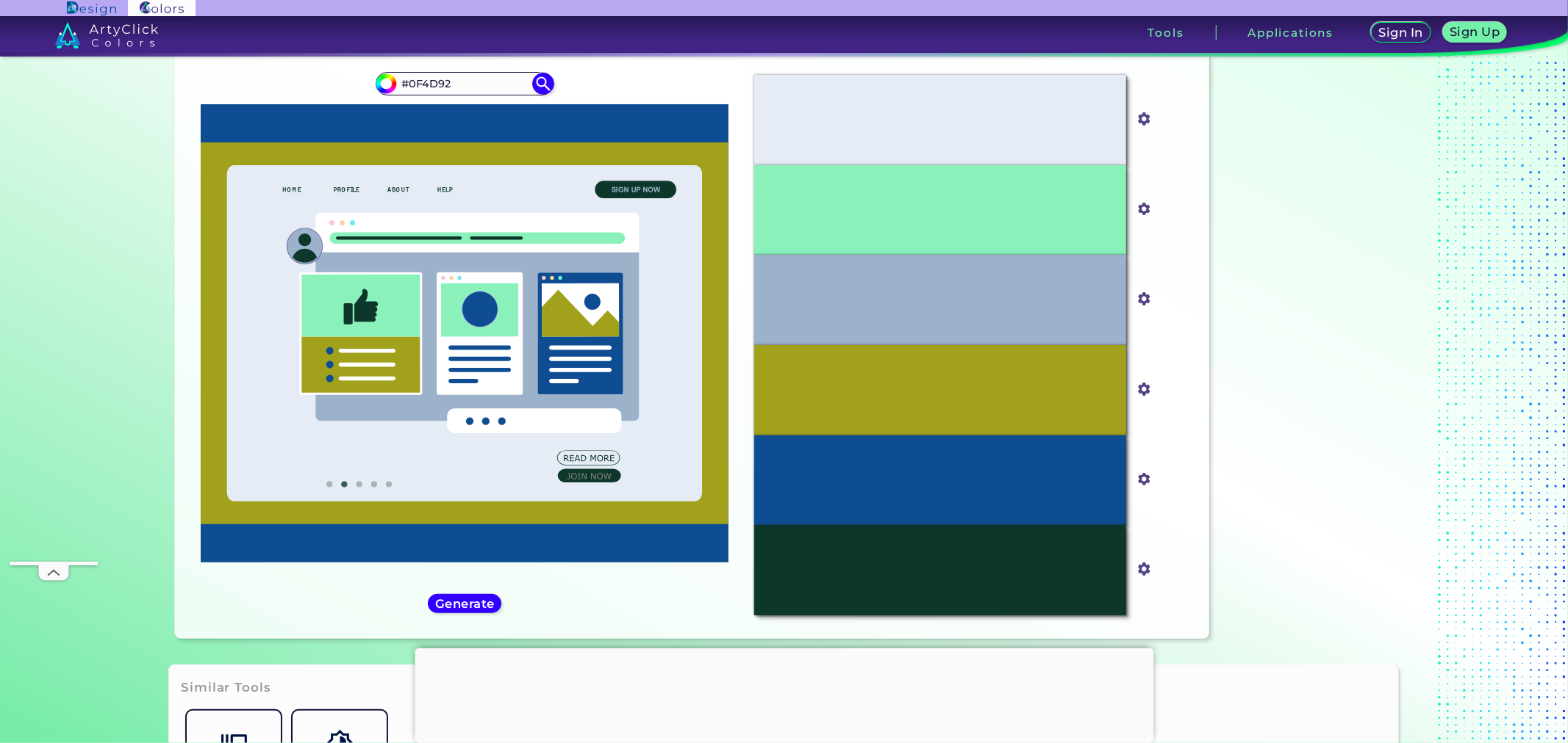
click at [480, 598] on h5 "Generate" at bounding box center [464, 602] width 54 height 11
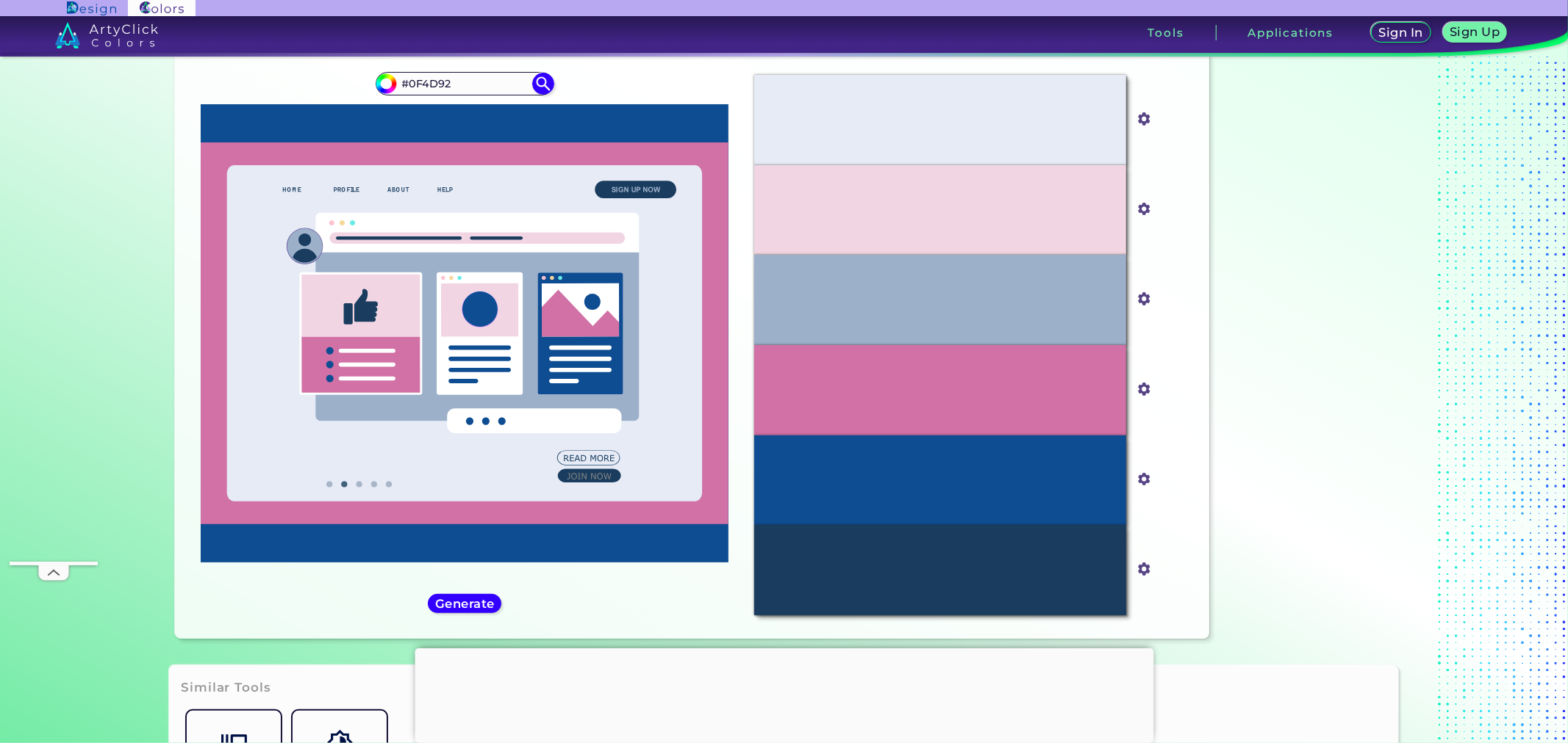
click at [480, 598] on h5 "Generate" at bounding box center [464, 602] width 54 height 11
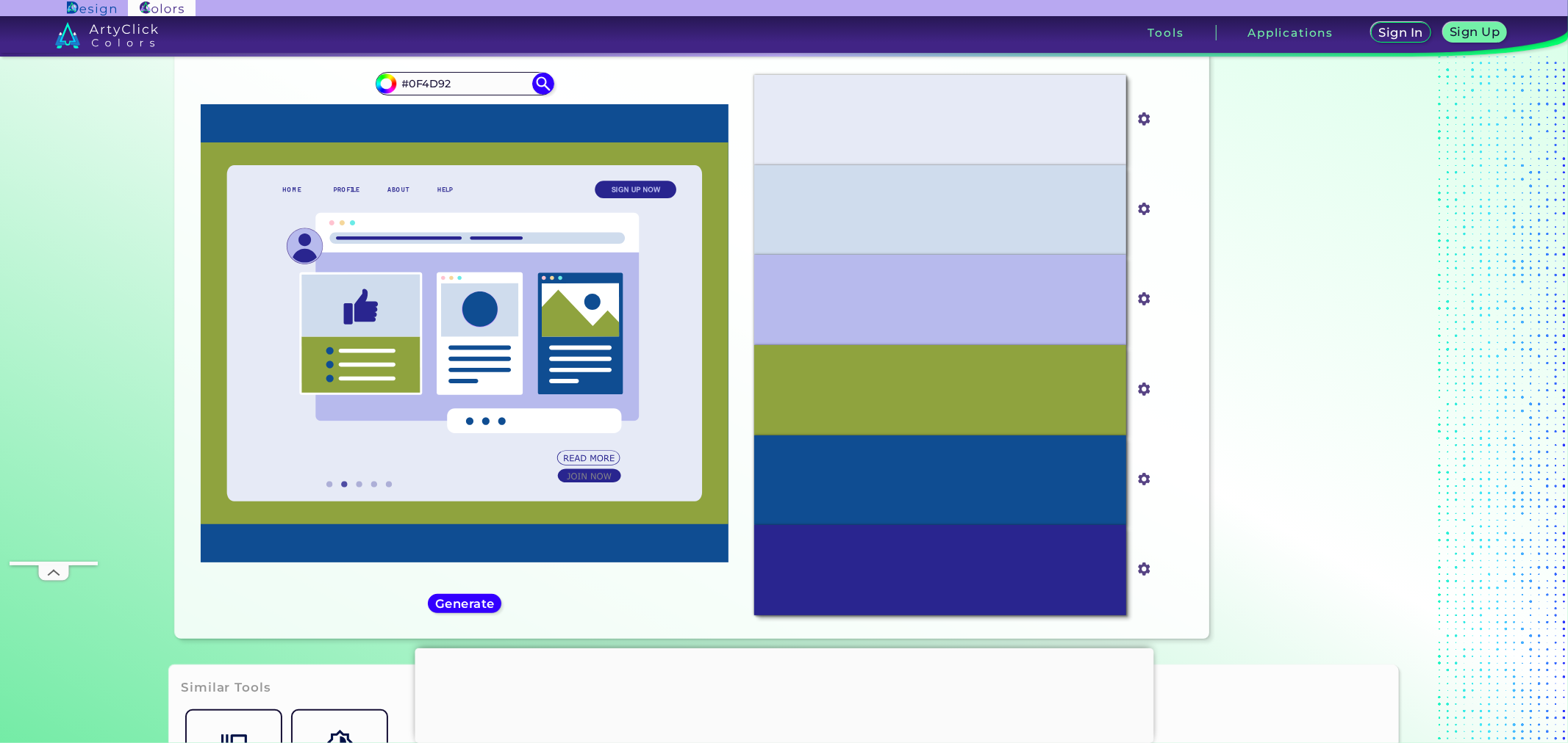
click at [480, 598] on h5 "Generate" at bounding box center [464, 602] width 54 height 11
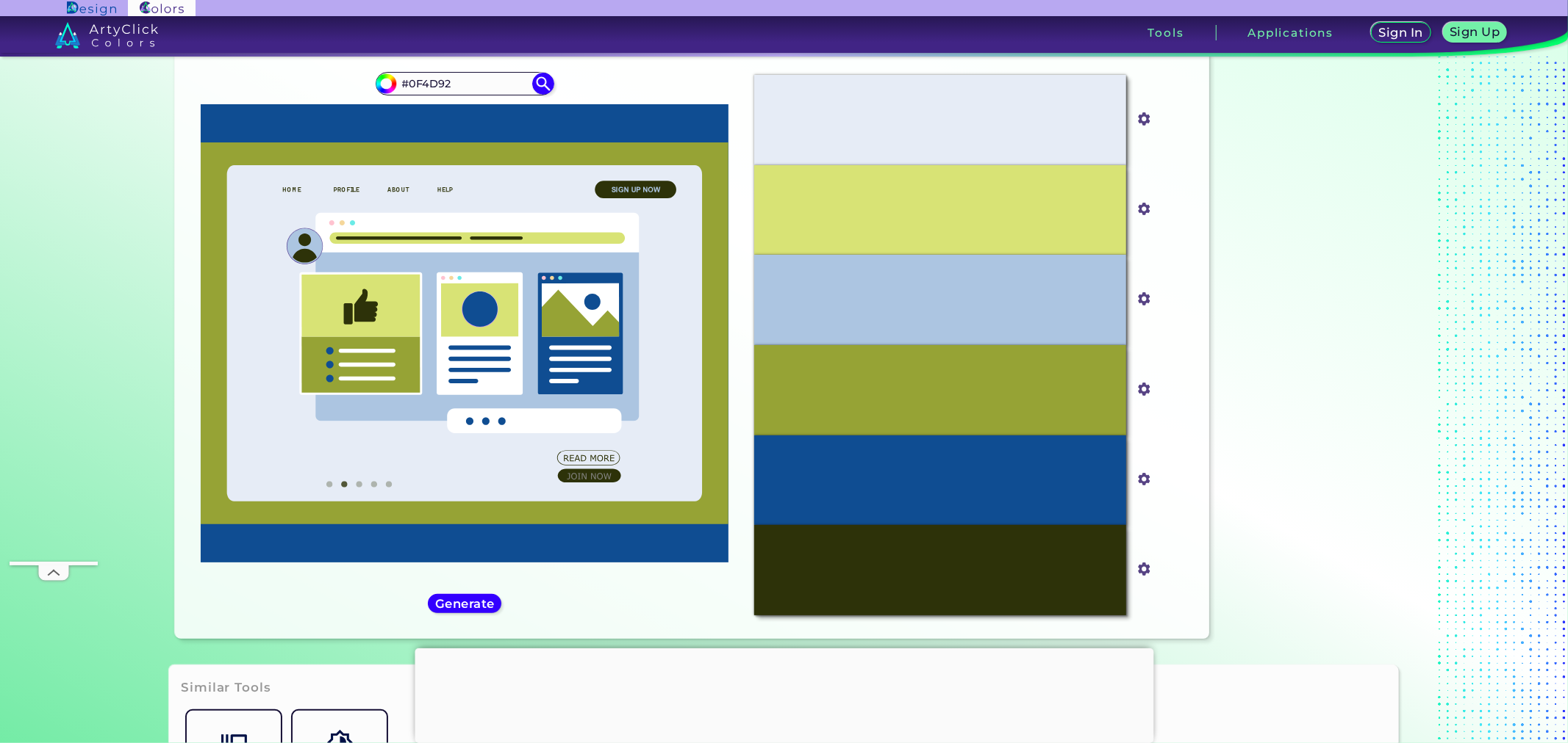
click at [481, 595] on div "Generate" at bounding box center [465, 603] width 66 height 18
click at [481, 593] on div "#0f4d92 #0F4D92" at bounding box center [464, 346] width 556 height 564
click at [483, 598] on h5 "Generate" at bounding box center [464, 602] width 54 height 11
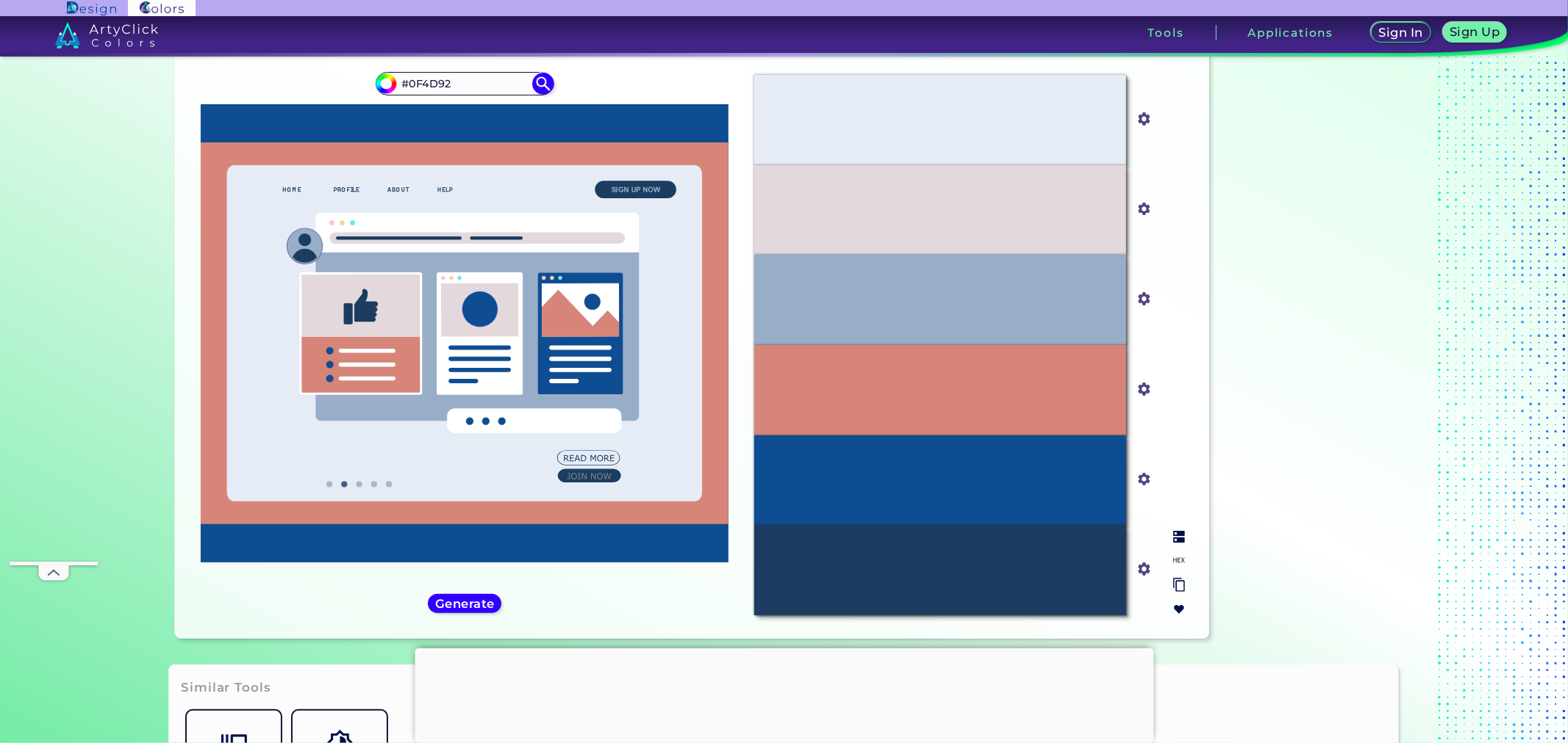
click at [1144, 301] on input "#98adc8" at bounding box center [1141, 298] width 19 height 19
click at [1093, 312] on div "#98ADC8" at bounding box center [940, 300] width 372 height 91
click at [1049, 314] on div "#98ADC8" at bounding box center [940, 300] width 372 height 91
click at [1145, 298] on input "#98adc8" at bounding box center [1141, 298] width 19 height 19
click at [1138, 300] on input "#98adc8" at bounding box center [1141, 298] width 19 height 19
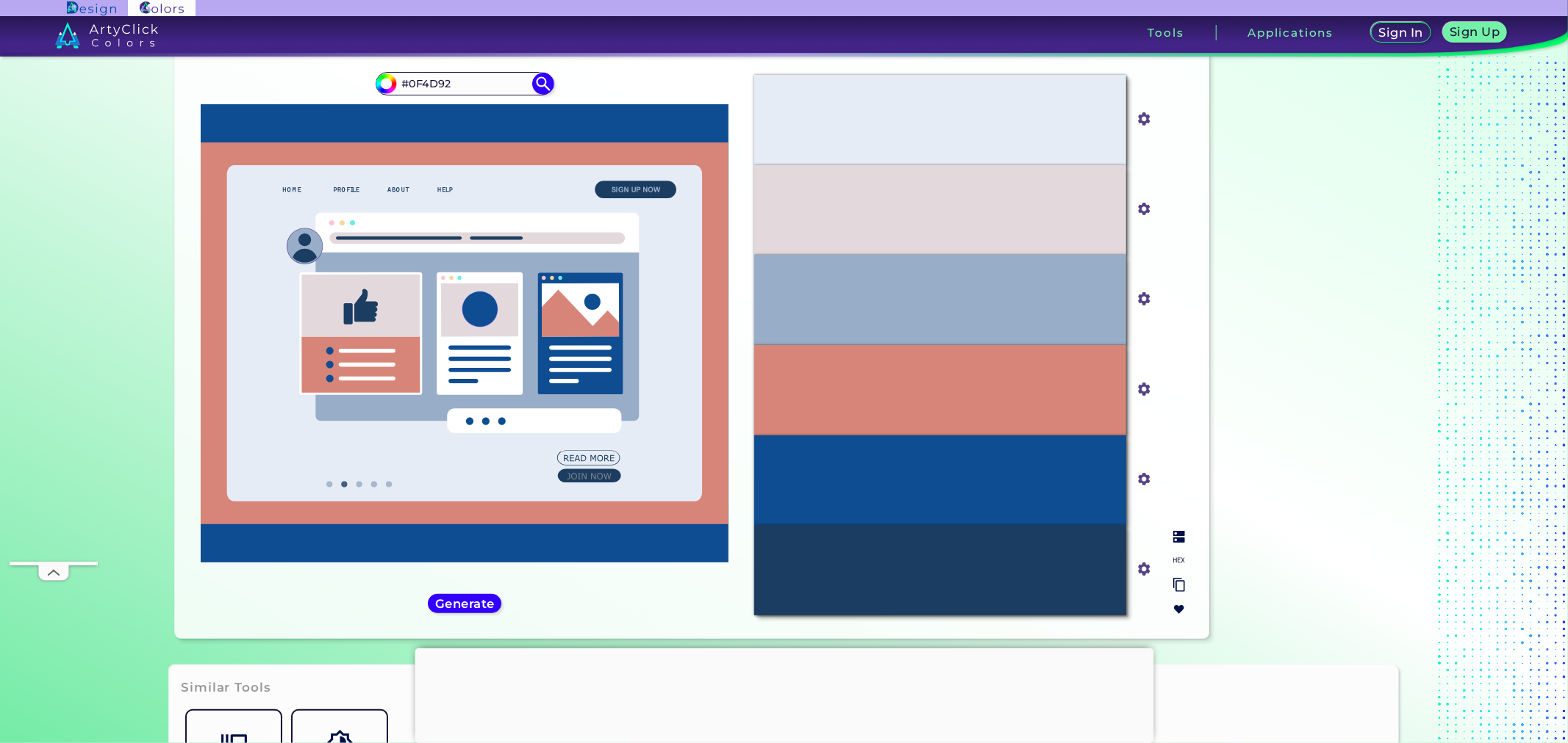
click at [1145, 302] on input "#98adc8" at bounding box center [1141, 298] width 19 height 19
click at [1145, 574] on img at bounding box center [1145, 569] width 20 height 20
click at [1142, 571] on input "#1a3d61" at bounding box center [1141, 568] width 19 height 19
click at [1135, 568] on input "#1a3d61" at bounding box center [1141, 568] width 19 height 19
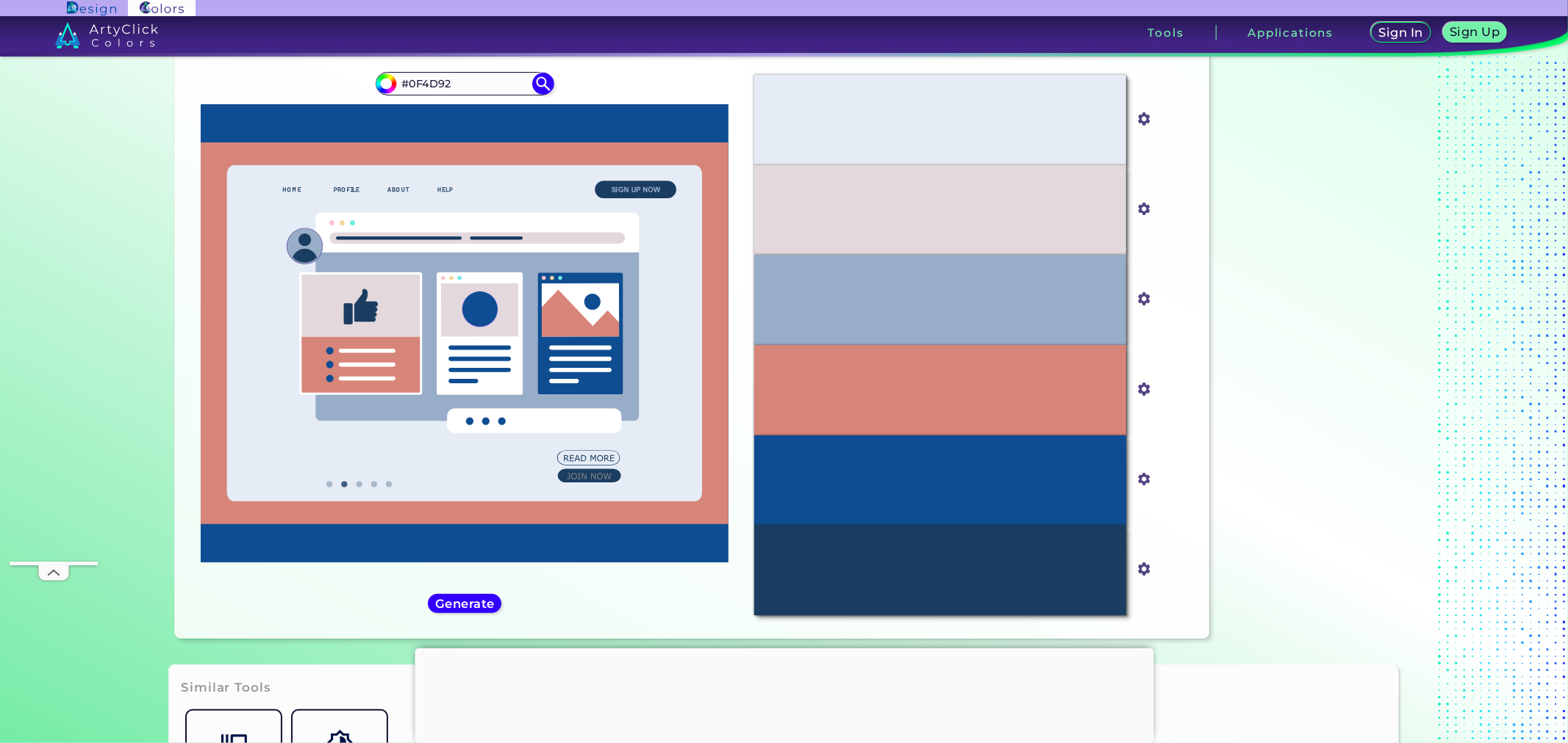
drag, startPoint x: 1447, startPoint y: 623, endPoint x: 1391, endPoint y: 586, distance: 67.1
click at [1447, 623] on section "Color Palettes Creator Color Palettes Creator Oops - something went wrong. Plea…" at bounding box center [784, 399] width 1568 height 686
click at [1147, 477] on img at bounding box center [1145, 480] width 20 height 20
click at [1141, 479] on input "#0f4d92" at bounding box center [1141, 477] width 19 height 19
click at [1141, 390] on input "#d88579" at bounding box center [1141, 387] width 19 height 19
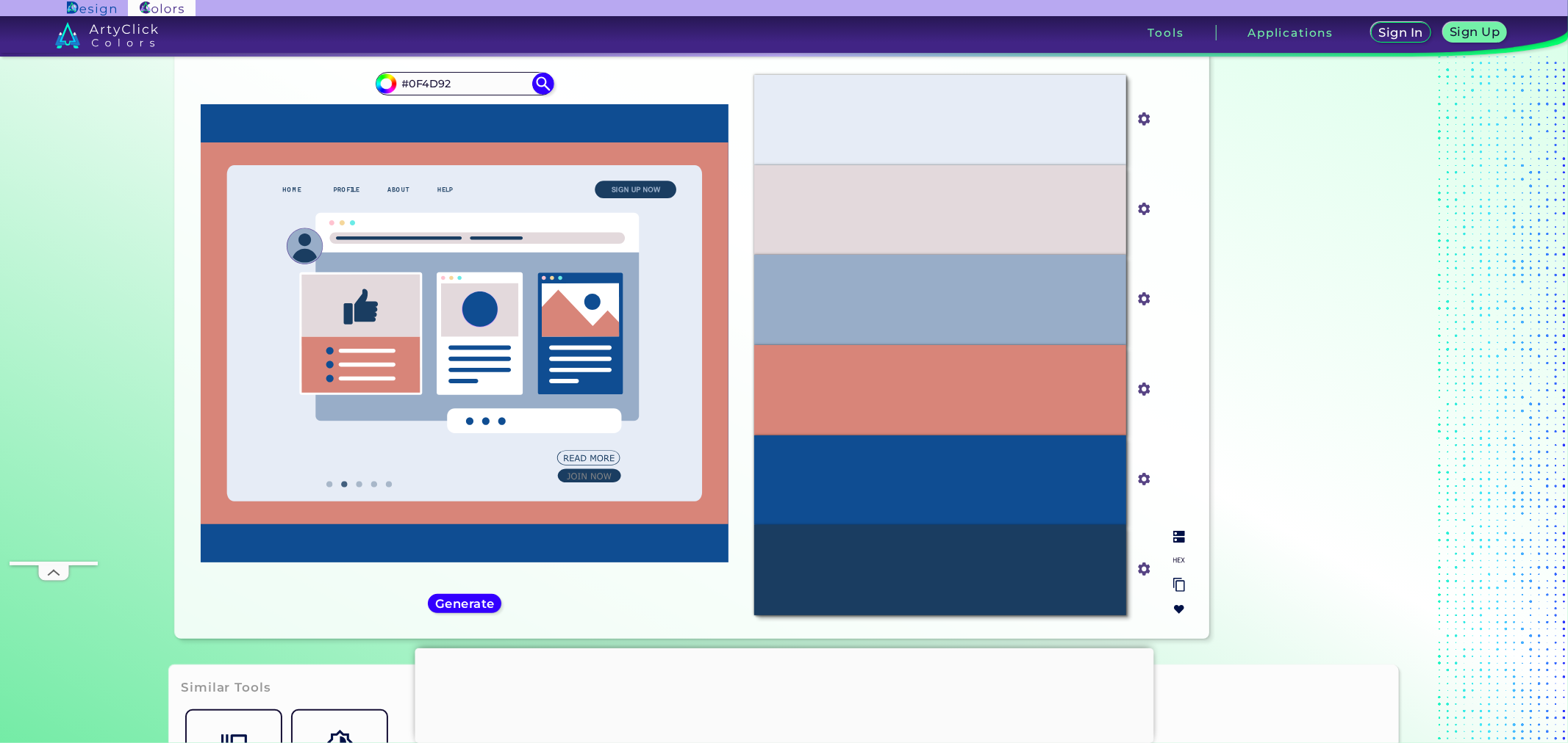
click at [1143, 298] on input "#98adc8" at bounding box center [1141, 298] width 19 height 19
